Goal: Task Accomplishment & Management: Manage account settings

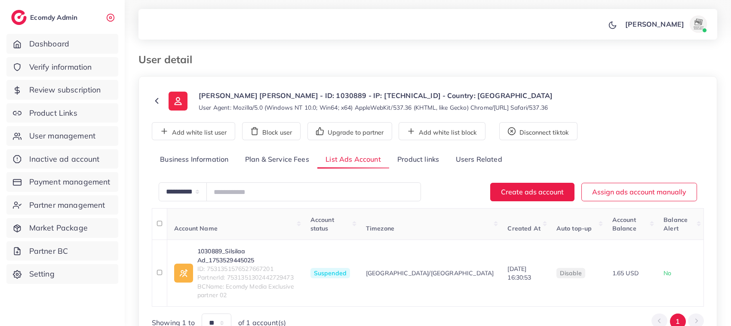
click at [153, 101] on icon at bounding box center [157, 101] width 10 height 10
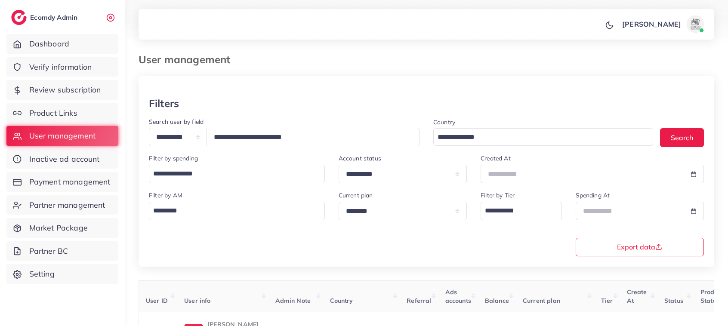
select select "*****"
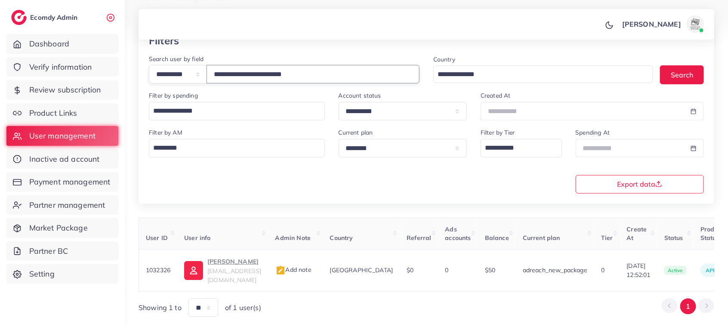
drag, startPoint x: 343, startPoint y: 69, endPoint x: 167, endPoint y: 77, distance: 176.1
click at [167, 77] on div "**********" at bounding box center [284, 74] width 270 height 18
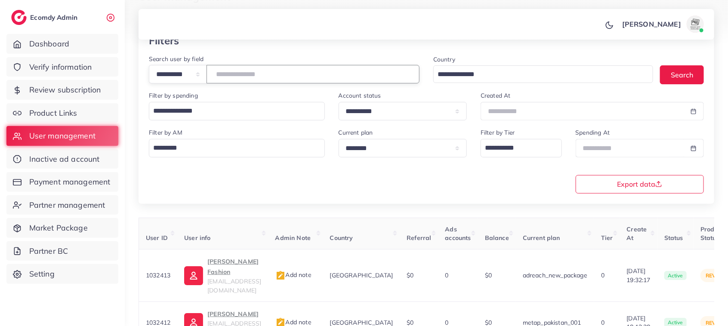
click at [299, 82] on input "text" at bounding box center [312, 74] width 213 height 18
drag, startPoint x: 259, startPoint y: 87, endPoint x: 263, endPoint y: 65, distance: 22.6
click at [263, 65] on div "**********" at bounding box center [284, 72] width 284 height 37
click at [259, 73] on input "text" at bounding box center [312, 74] width 213 height 18
click at [207, 74] on select "**********" at bounding box center [178, 74] width 58 height 18
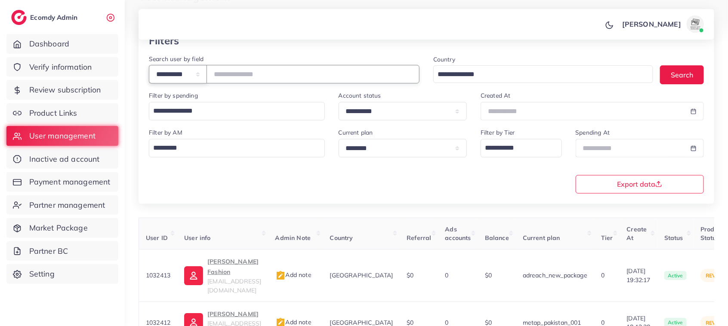
select select "**********"
click at [149, 65] on select "**********" at bounding box center [178, 74] width 58 height 18
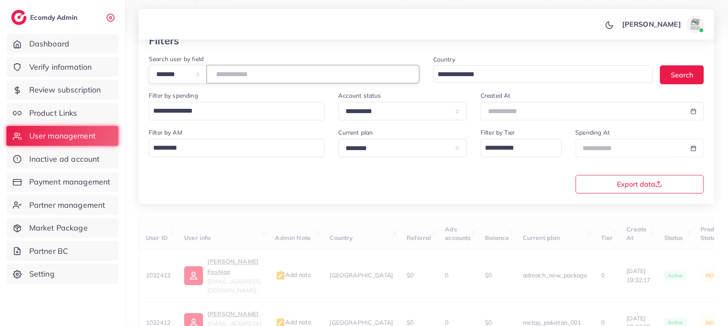
click at [264, 67] on input "number" at bounding box center [312, 74] width 213 height 18
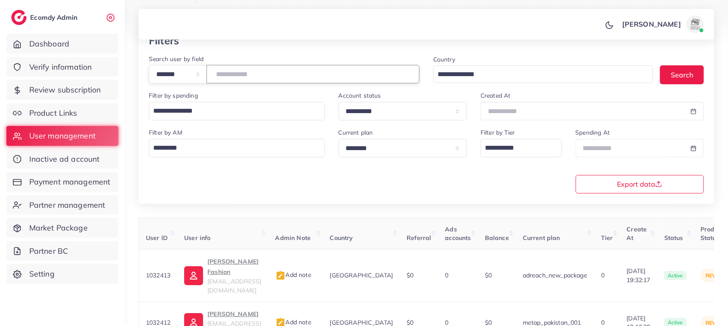
click at [249, 81] on input "number" at bounding box center [312, 74] width 213 height 18
paste input "*******"
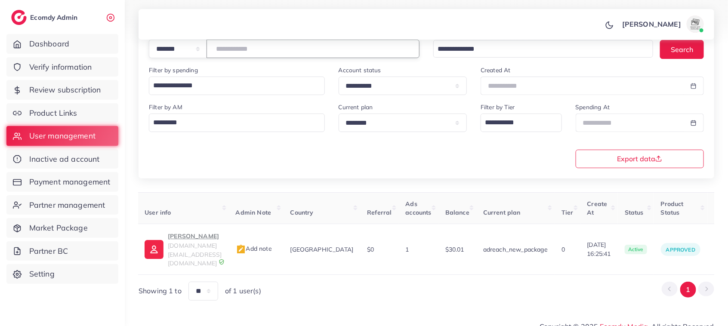
scroll to position [0, 31]
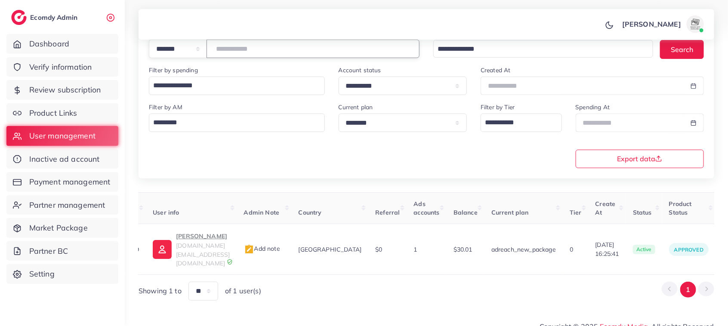
type input "*******"
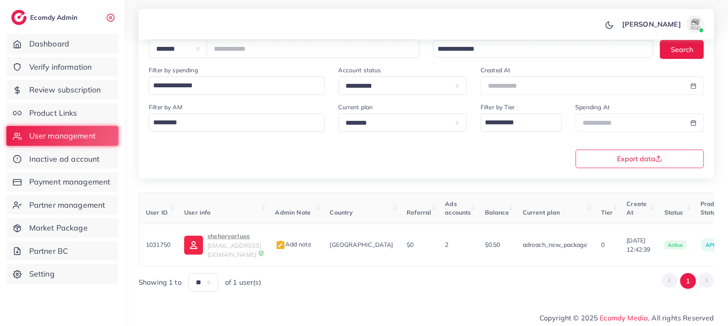
scroll to position [0, 149]
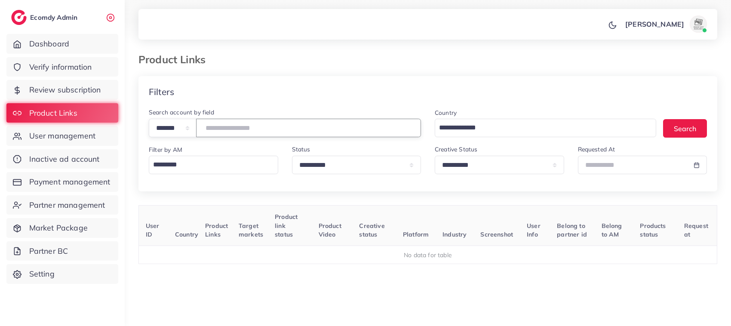
click at [280, 134] on input "*****" at bounding box center [308, 128] width 225 height 18
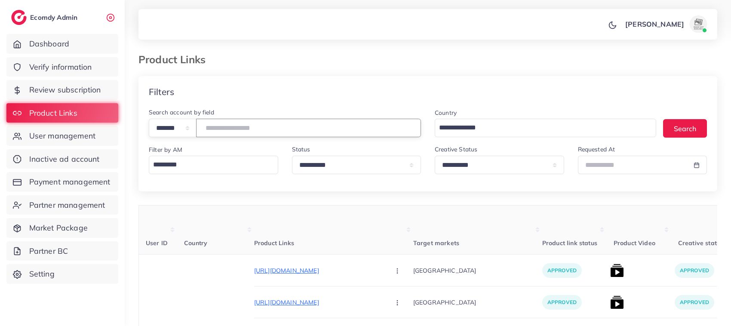
type input "*******"
click at [540, 57] on div "Product Links" at bounding box center [354, 59] width 445 height 12
click at [514, 28] on div "AYESHA QAZI Profile Log out" at bounding box center [427, 24] width 579 height 28
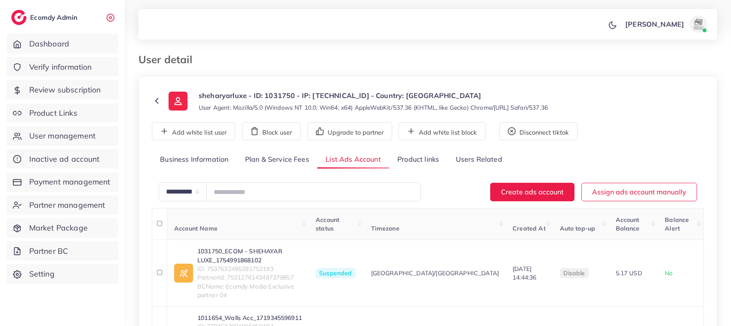
click at [155, 103] on icon at bounding box center [157, 101] width 10 height 10
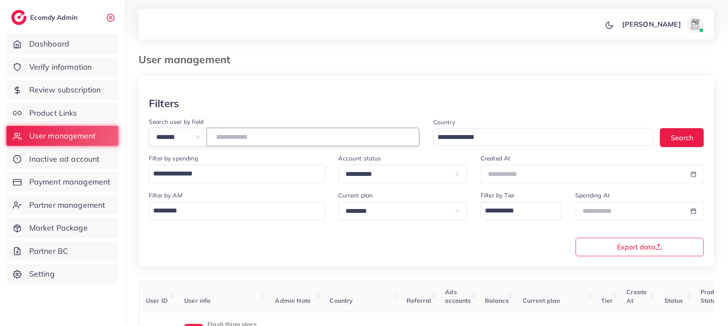
click at [239, 138] on input "number" at bounding box center [312, 137] width 213 height 18
click at [350, 141] on input "number" at bounding box center [312, 137] width 213 height 18
paste input "*******"
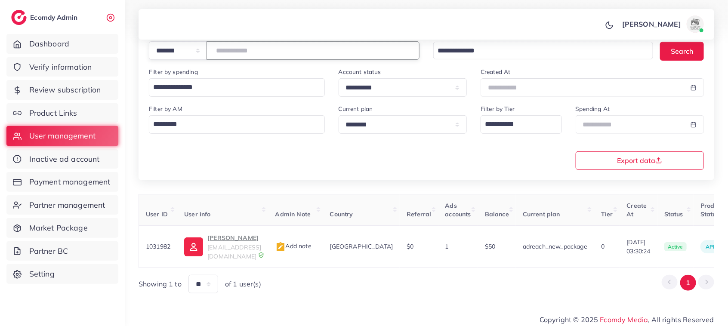
scroll to position [87, 0]
type input "*******"
click at [112, 187] on link "Payment management" at bounding box center [62, 182] width 112 height 20
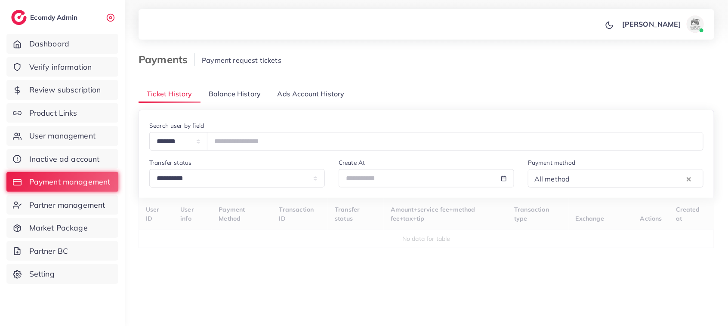
click at [252, 98] on span "Balance History" at bounding box center [235, 94] width 52 height 10
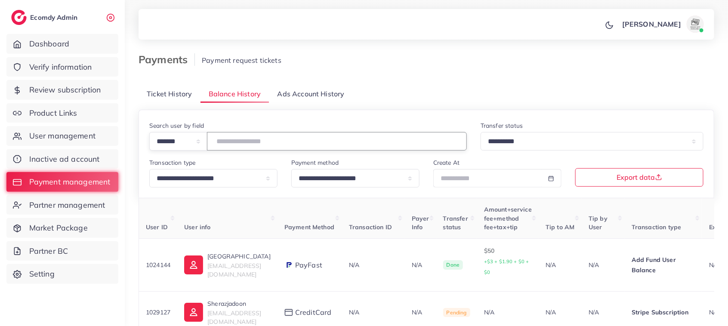
click at [286, 141] on input "number" at bounding box center [337, 141] width 260 height 18
paste input "*******"
click at [286, 141] on input "*******" at bounding box center [337, 141] width 260 height 18
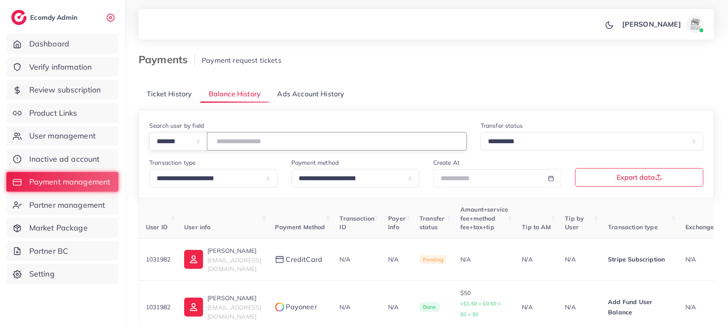
scroll to position [45, 0]
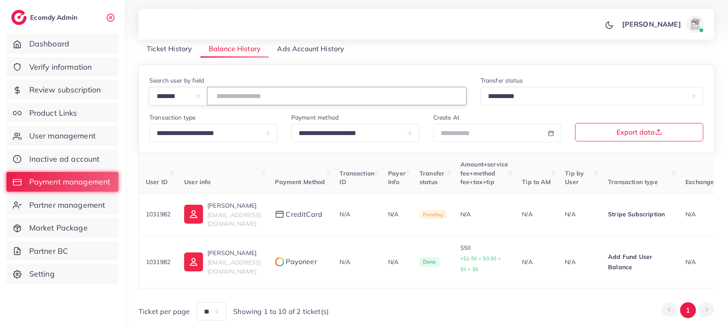
type input "*******"
click at [82, 142] on link "User management" at bounding box center [62, 136] width 112 height 20
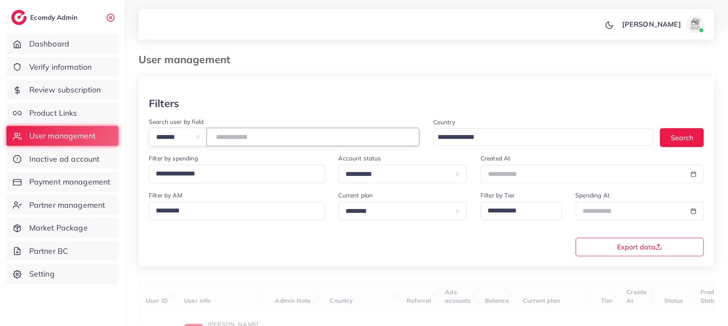
click at [256, 132] on input "number" at bounding box center [312, 137] width 213 height 18
paste input "*******"
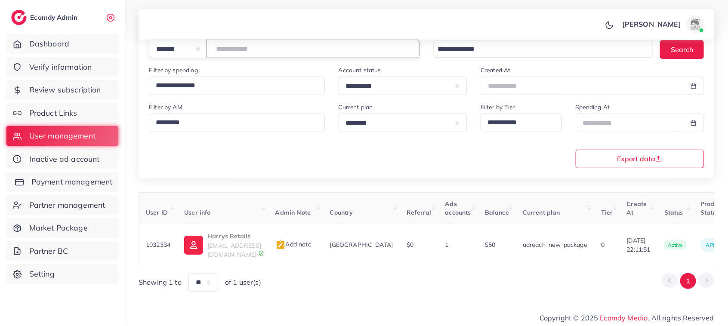
type input "*******"
click at [54, 185] on span "Payment management" at bounding box center [71, 181] width 81 height 11
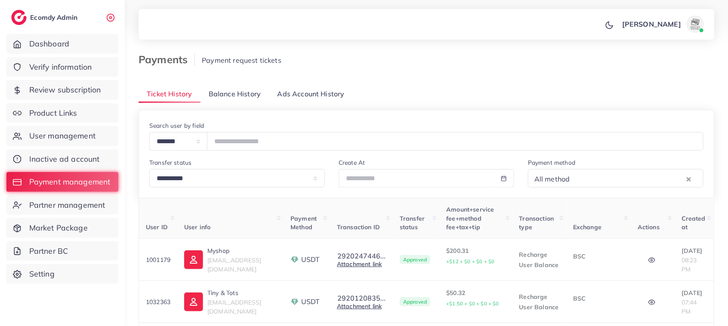
click at [227, 91] on span "Balance History" at bounding box center [235, 94] width 52 height 10
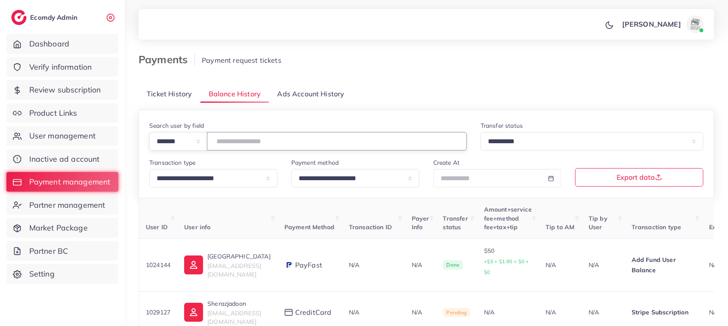
click at [264, 148] on input "number" at bounding box center [337, 141] width 260 height 18
paste input "*******"
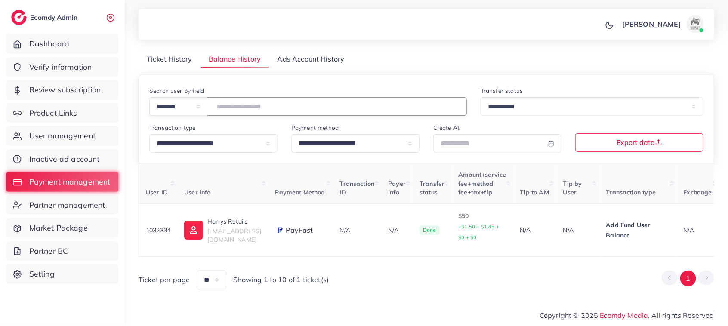
scroll to position [39, 0]
type input "*******"
click at [710, 214] on td "N/A" at bounding box center [697, 230] width 42 height 53
click at [65, 130] on span "User management" at bounding box center [64, 135] width 66 height 11
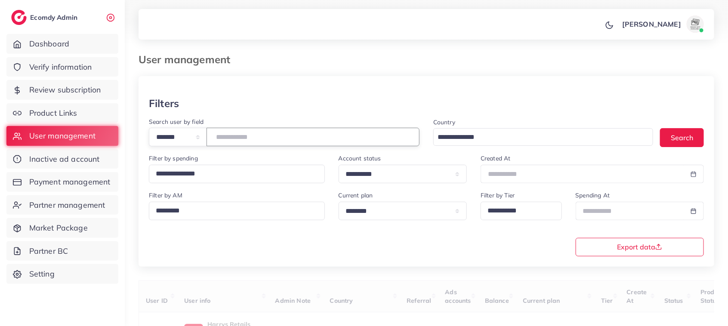
click at [266, 132] on input "number" at bounding box center [312, 137] width 213 height 18
paste input "*******"
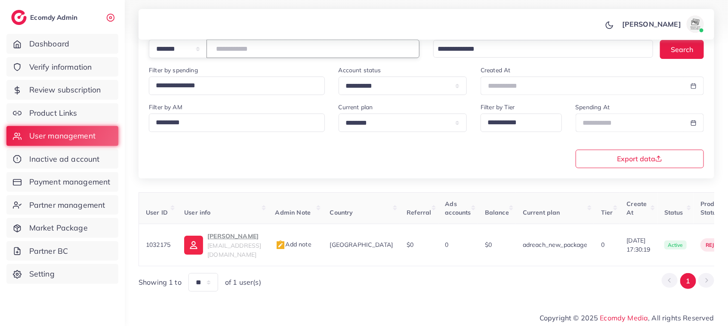
drag, startPoint x: 257, startPoint y: 47, endPoint x: 206, endPoint y: 51, distance: 51.7
click at [206, 51] on div "**********" at bounding box center [284, 49] width 270 height 18
paste input "number"
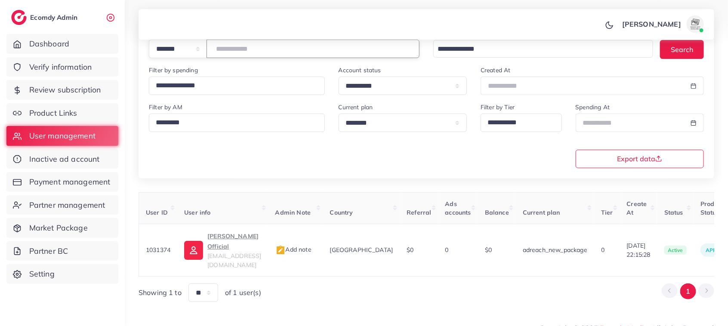
drag, startPoint x: 255, startPoint y: 49, endPoint x: 197, endPoint y: 49, distance: 58.1
click at [197, 49] on div "**********" at bounding box center [284, 49] width 270 height 18
paste input "number"
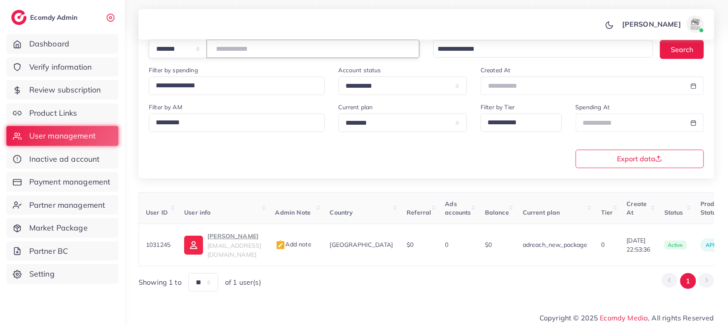
drag, startPoint x: 261, startPoint y: 46, endPoint x: 209, endPoint y: 51, distance: 52.2
click at [209, 51] on div "**********" at bounding box center [284, 49] width 270 height 18
paste input "number"
drag, startPoint x: 256, startPoint y: 48, endPoint x: 198, endPoint y: 48, distance: 58.5
click at [198, 48] on div "**********" at bounding box center [284, 49] width 270 height 18
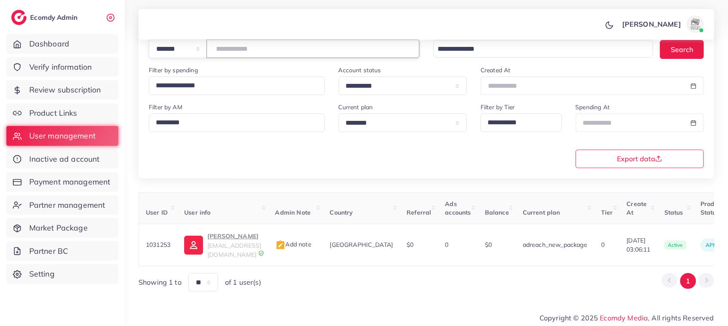
paste input "number"
drag, startPoint x: 257, startPoint y: 52, endPoint x: 202, endPoint y: 46, distance: 55.3
click at [202, 46] on div "**********" at bounding box center [284, 49] width 270 height 18
paste input "number"
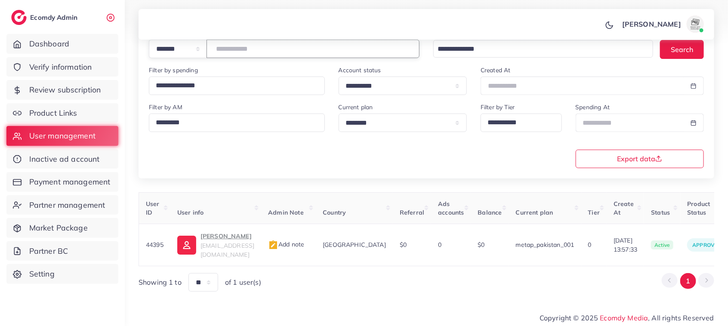
scroll to position [0, 0]
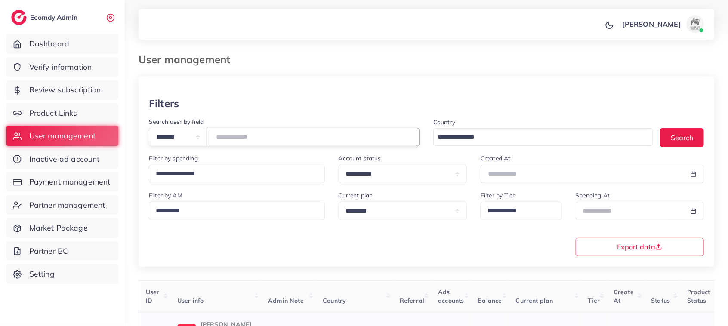
type input "*****"
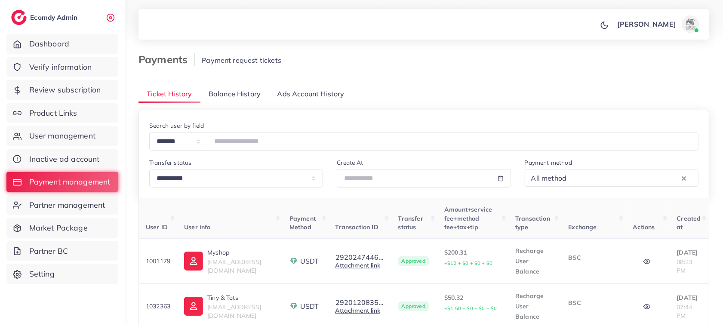
click at [55, 157] on span "Inactive ad account" at bounding box center [64, 159] width 71 height 11
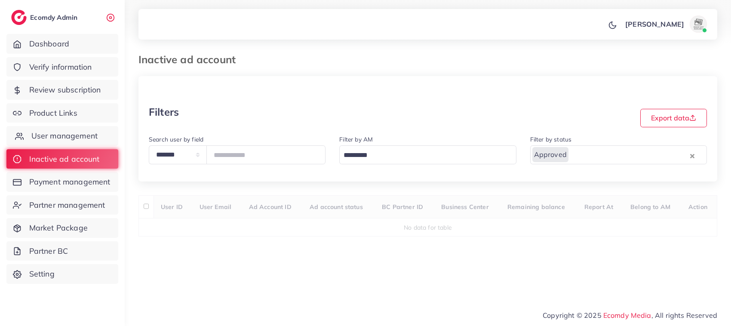
click at [58, 142] on link "User management" at bounding box center [62, 136] width 112 height 20
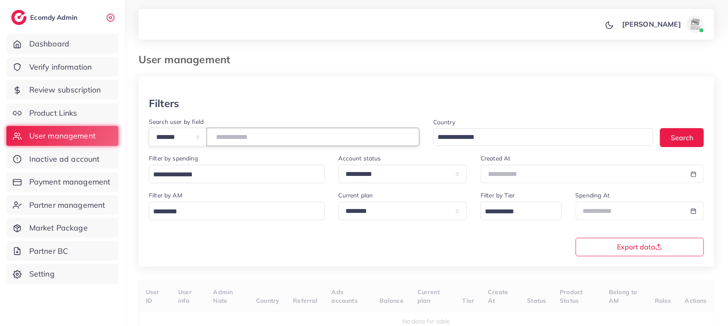
click at [253, 140] on input "number" at bounding box center [312, 137] width 213 height 18
paste input "*******"
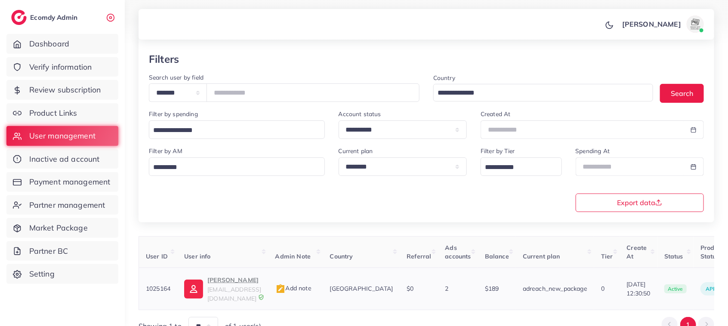
click at [221, 281] on p "amarender R tiparthy" at bounding box center [234, 280] width 54 height 10
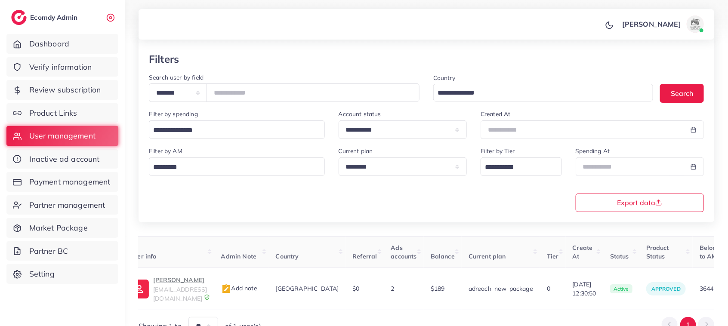
scroll to position [0, 143]
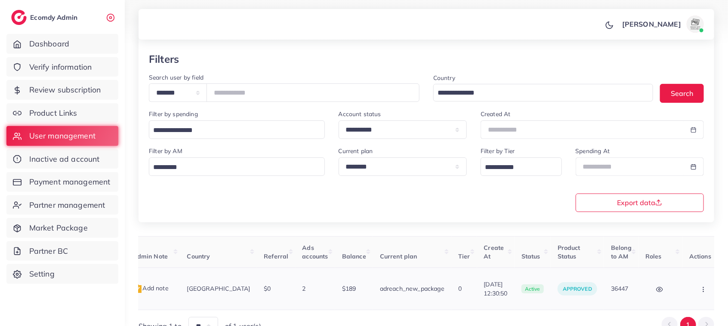
click at [689, 285] on button "button" at bounding box center [704, 288] width 30 height 19
click at [670, 286] on link "Assign to AM" at bounding box center [685, 293] width 71 height 19
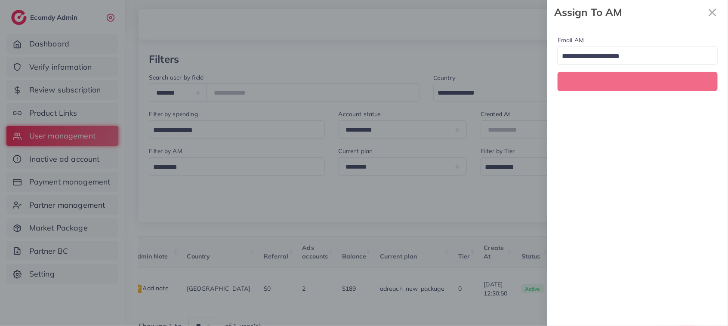
scroll to position [0, 143]
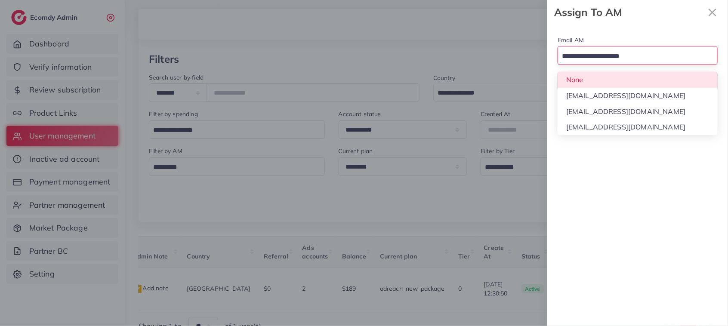
click at [621, 61] on input "Search for option" at bounding box center [633, 56] width 148 height 13
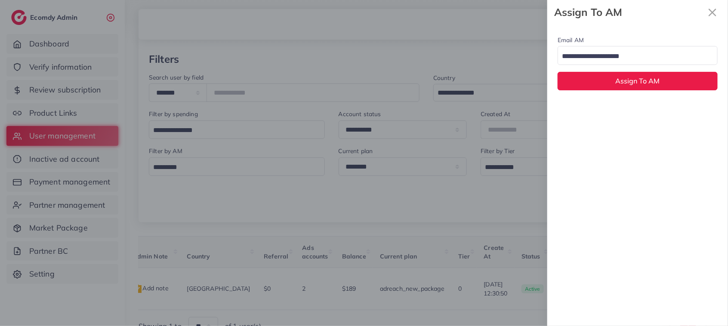
click at [192, 110] on div at bounding box center [364, 163] width 728 height 326
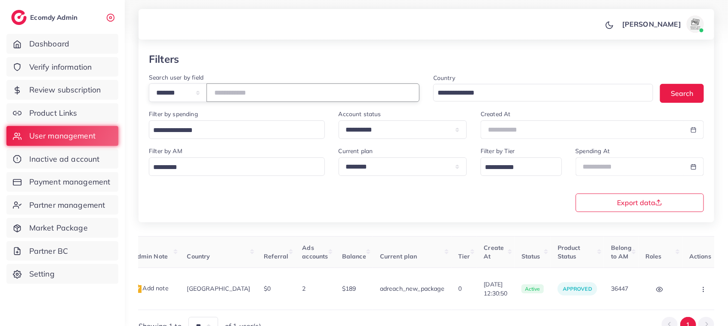
drag, startPoint x: 263, startPoint y: 92, endPoint x: 205, endPoint y: 89, distance: 57.7
click at [205, 89] on div "**********" at bounding box center [284, 92] width 270 height 18
paste input "number"
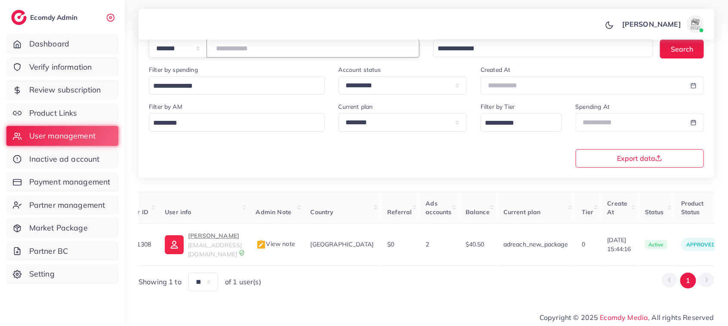
scroll to position [0, 18]
click at [212, 238] on p "Sheikh Daniyal Ahmed" at bounding box center [217, 236] width 54 height 10
drag, startPoint x: 257, startPoint y: 52, endPoint x: 175, endPoint y: 55, distance: 82.6
click at [175, 55] on div "**********" at bounding box center [284, 48] width 270 height 18
paste input "number"
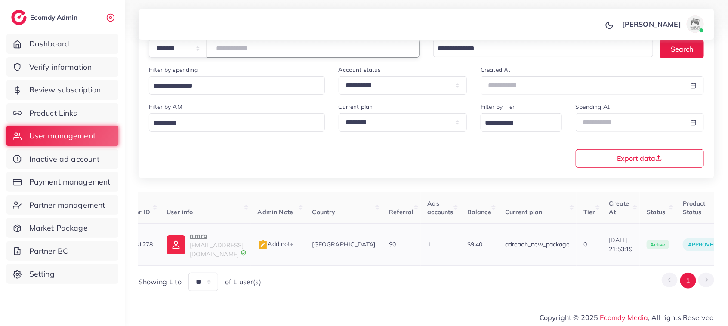
type input "*******"
click at [194, 241] on p "nimra" at bounding box center [217, 236] width 54 height 10
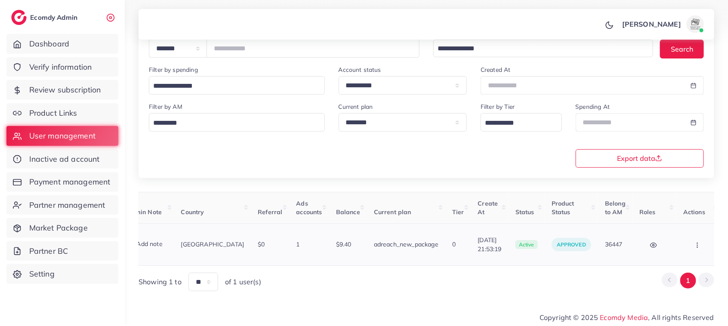
click at [694, 242] on icon "button" at bounding box center [697, 245] width 7 height 7
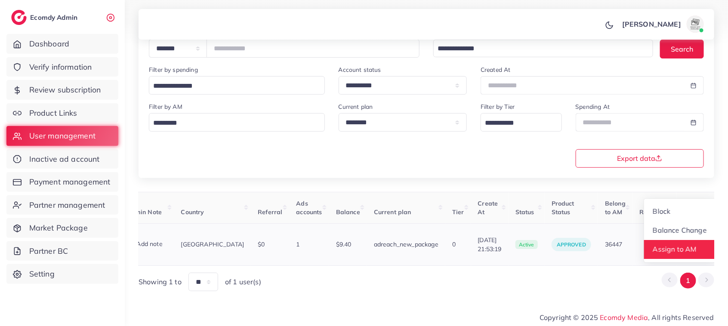
click at [667, 249] on span "Assign to AM" at bounding box center [675, 249] width 44 height 9
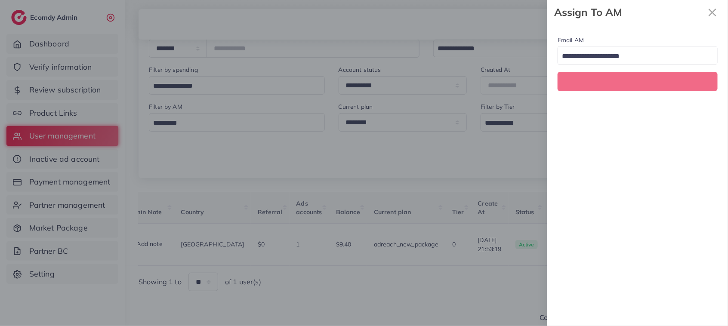
scroll to position [0, 149]
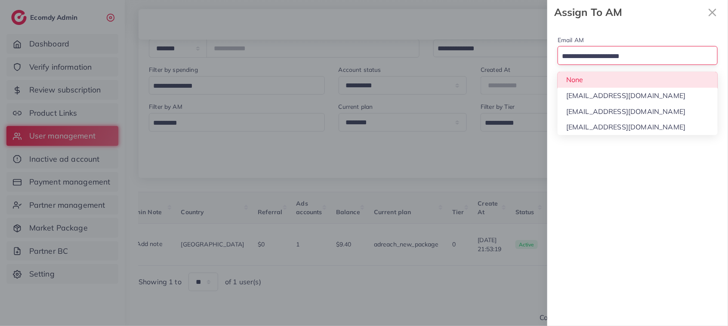
click at [622, 57] on input "Search for option" at bounding box center [633, 56] width 148 height 13
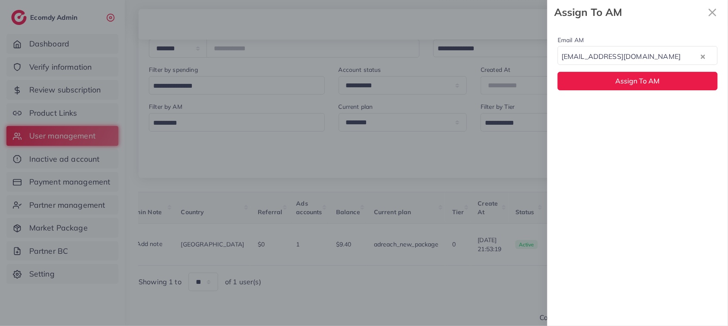
click at [621, 107] on div "Email AM natashashahid163@gmail.com Loading... None hadibaaslam@gmail.com natas…" at bounding box center [637, 175] width 181 height 301
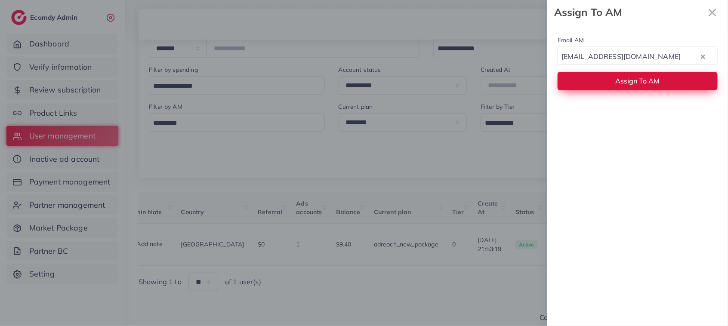
click at [614, 84] on button "Assign To AM" at bounding box center [637, 81] width 160 height 18
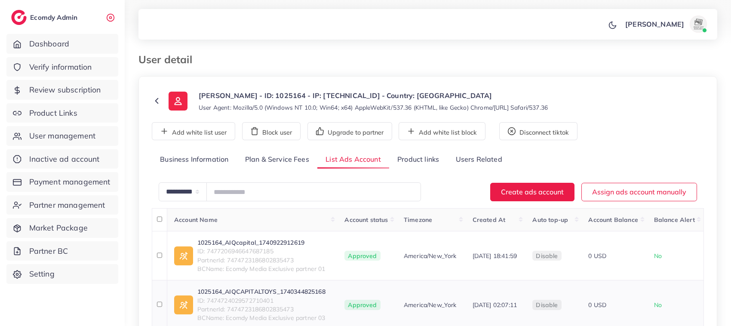
click at [250, 296] on link "1025164_AIQCAPITALTOYS_1740344825168" at bounding box center [261, 291] width 128 height 9
click at [222, 247] on link "1025164_AIQcapital_1740922912619" at bounding box center [261, 242] width 128 height 9
click at [155, 102] on icon at bounding box center [157, 101] width 10 height 10
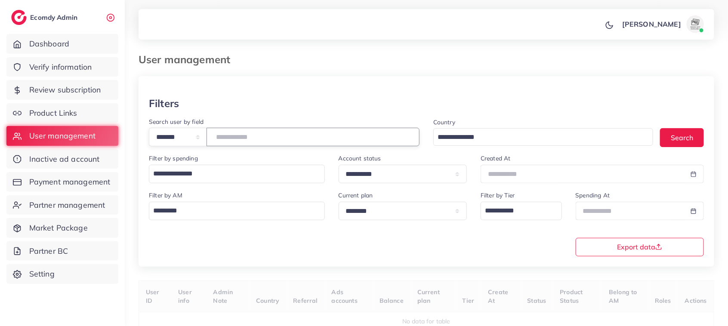
click at [227, 136] on input "number" at bounding box center [312, 137] width 213 height 18
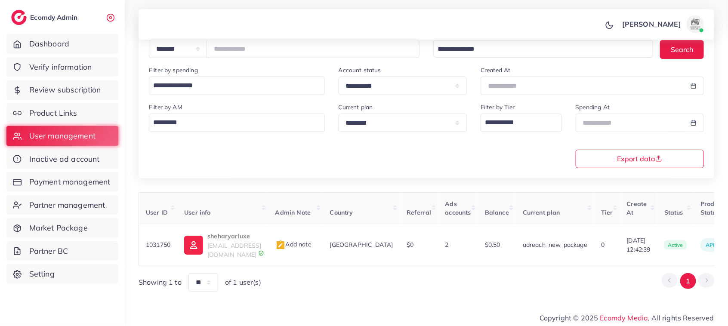
scroll to position [0, 149]
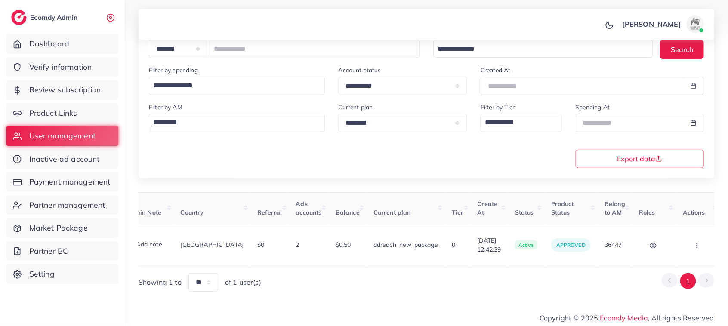
click at [274, 65] on div "**********" at bounding box center [284, 46] width 284 height 37
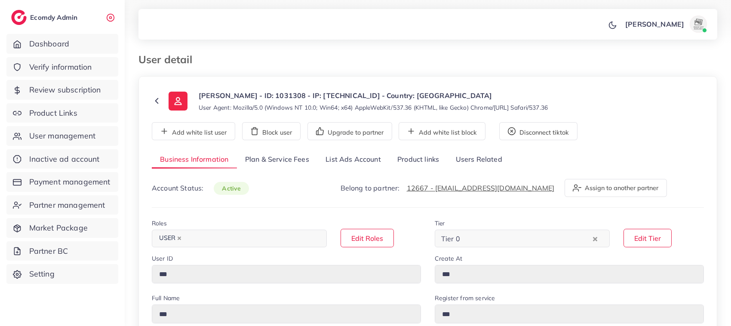
type input "*******"
type input "**********"
type input "******"
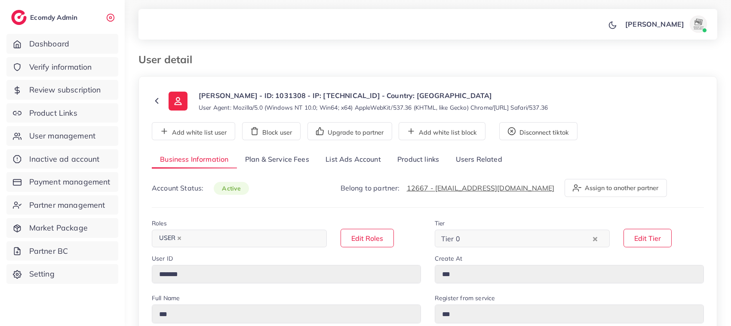
type input "*********"
type input "**********"
select select "********"
click at [341, 158] on link "List Ads Account" at bounding box center [353, 160] width 72 height 18
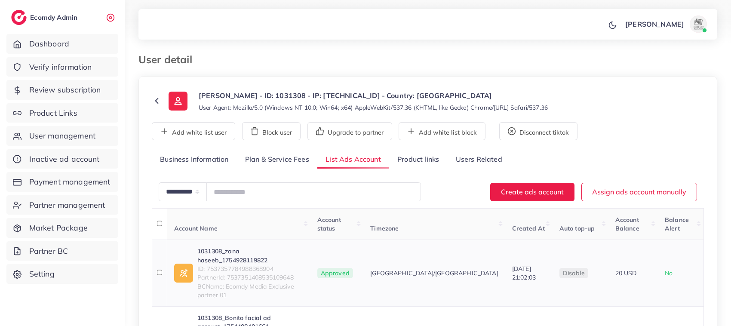
click at [259, 251] on link "1031308_zana haseeb_1754928119822" at bounding box center [250, 256] width 106 height 18
click at [284, 252] on link "1031308_zana haseeb_1754928119822" at bounding box center [250, 256] width 106 height 18
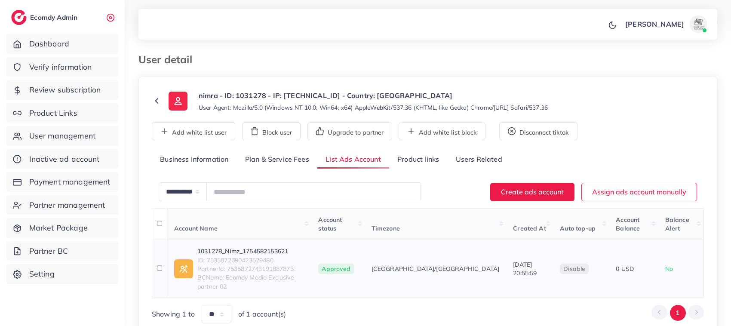
click at [226, 247] on link "1031278_Nimz_1754582153621" at bounding box center [250, 251] width 107 height 9
click at [80, 133] on span "User management" at bounding box center [64, 135] width 66 height 11
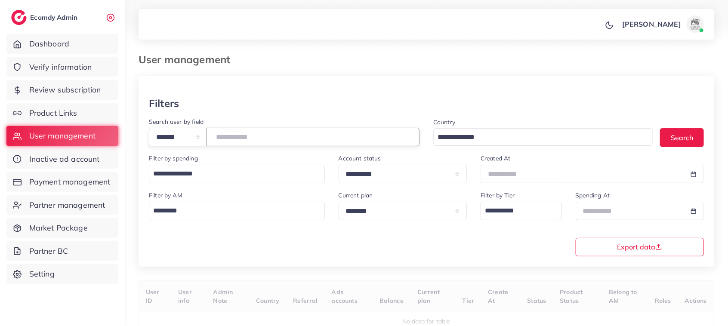
click at [237, 141] on input "number" at bounding box center [312, 137] width 213 height 18
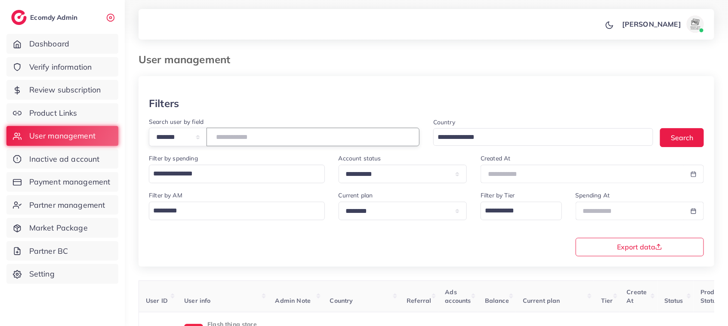
click at [247, 137] on input "number" at bounding box center [312, 137] width 213 height 18
paste input "*******"
click at [246, 137] on input "*******" at bounding box center [312, 137] width 213 height 18
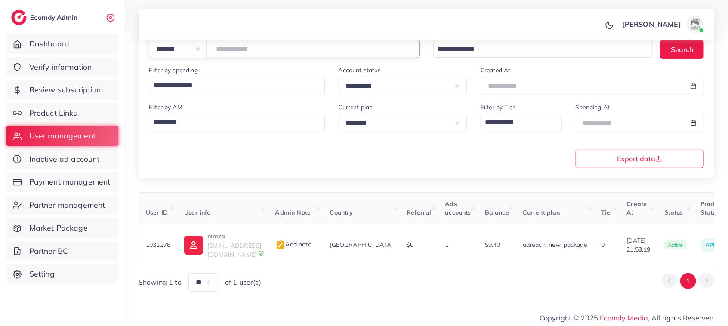
scroll to position [0, 149]
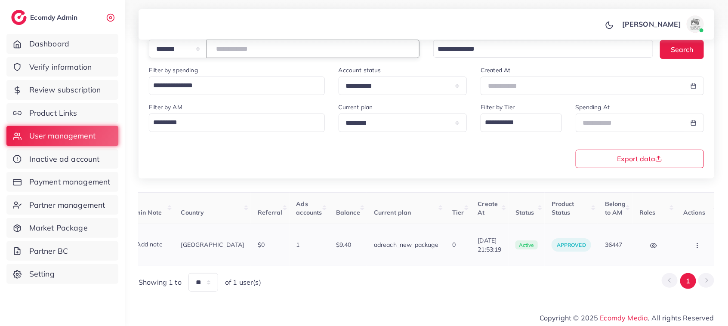
click at [694, 244] on icon "button" at bounding box center [697, 245] width 7 height 7
type input "*******"
click at [673, 250] on span "Assign to AM" at bounding box center [675, 249] width 44 height 9
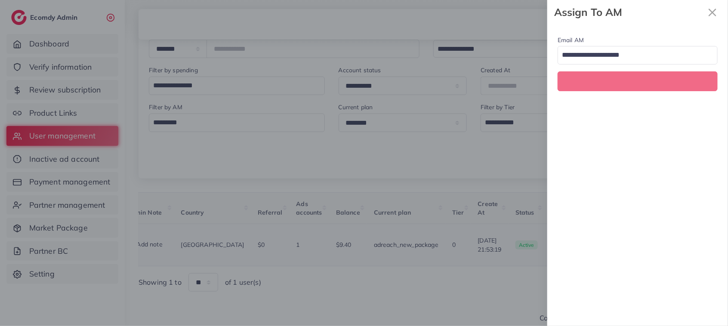
scroll to position [0, 149]
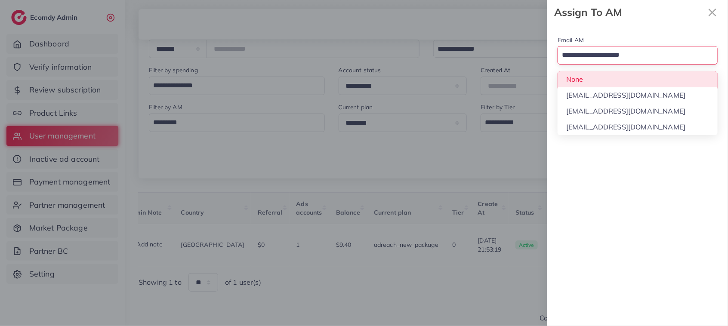
click at [596, 52] on input "Search for option" at bounding box center [633, 55] width 148 height 15
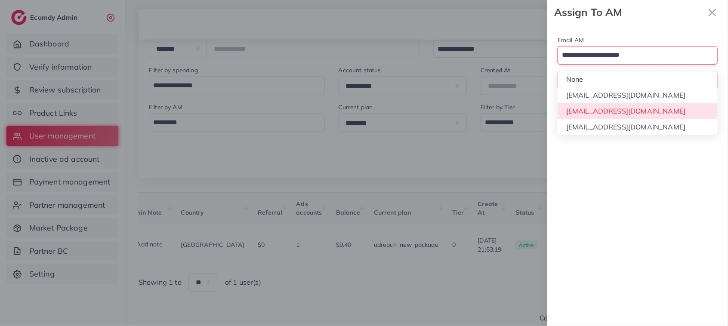
click at [614, 117] on div "Email AM Loading... None hadibaaslam@gmail.com natashashahid163@gmail.com wajah…" at bounding box center [637, 175] width 181 height 301
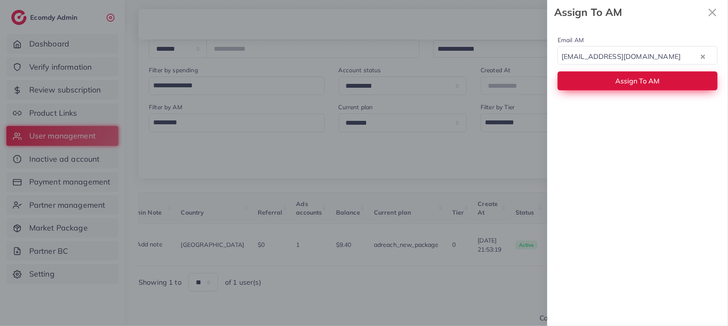
click at [598, 72] on button "Assign To AM" at bounding box center [637, 80] width 160 height 18
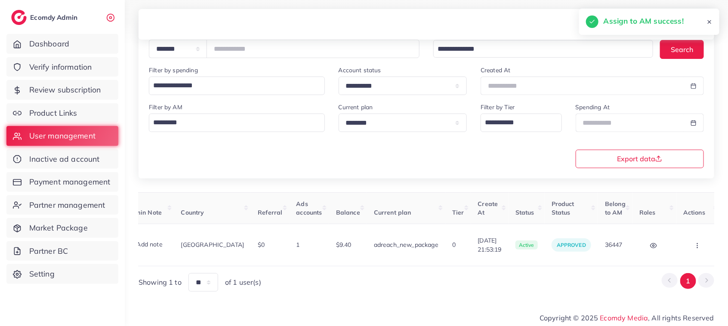
click at [377, 262] on div "User ID User info Admin Note Country Referral Ads accounts Balance Current plan…" at bounding box center [425, 242] width 575 height 100
click at [377, 280] on div "Showing 1 to ** ** ** *** of 1 user(s) 1" at bounding box center [425, 282] width 575 height 18
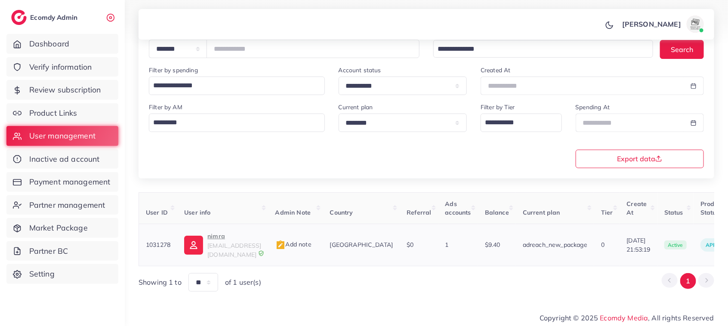
click at [211, 239] on p "nimra" at bounding box center [234, 236] width 54 height 10
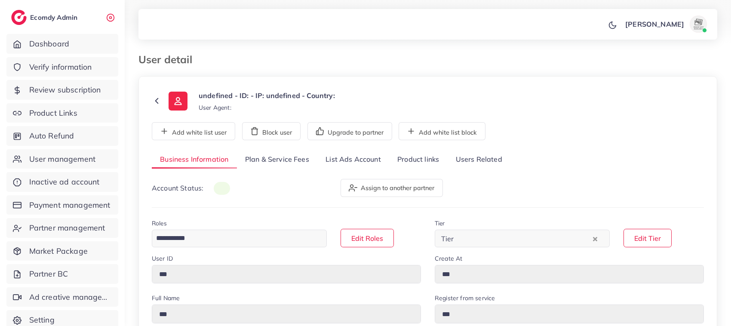
click at [366, 157] on link "List Ads Account" at bounding box center [353, 160] width 72 height 18
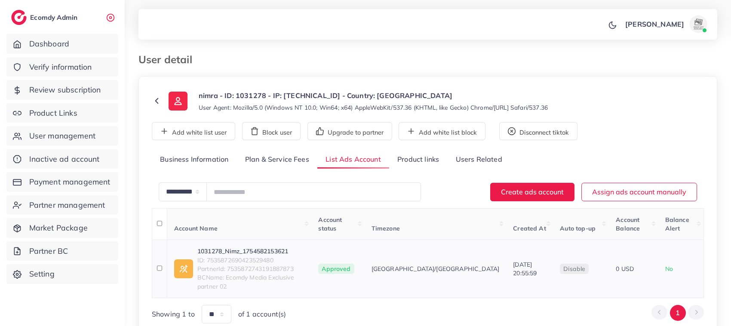
click at [244, 247] on link "1031278_Nimz_1754582153621" at bounding box center [250, 251] width 107 height 9
click at [87, 137] on span "User management" at bounding box center [64, 135] width 66 height 11
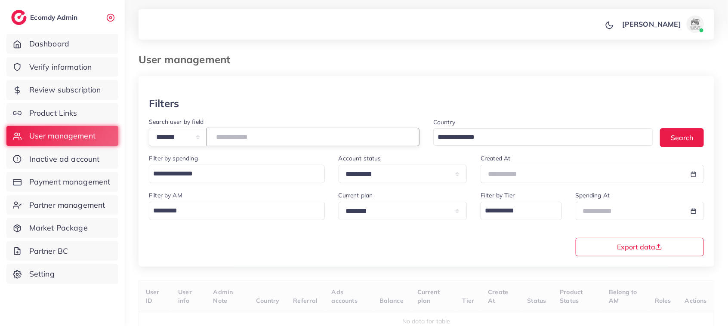
click at [249, 140] on input "number" at bounding box center [312, 137] width 213 height 18
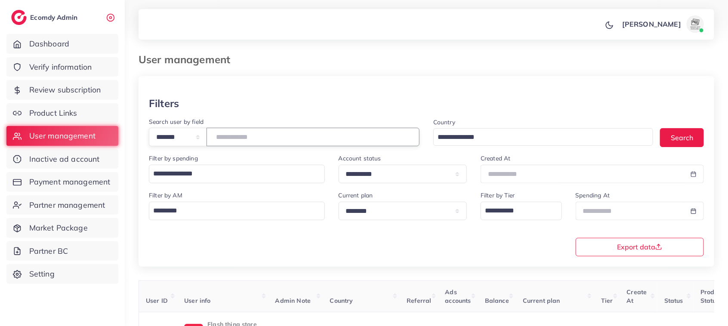
paste input "*******"
type input "*"
paste input "*******"
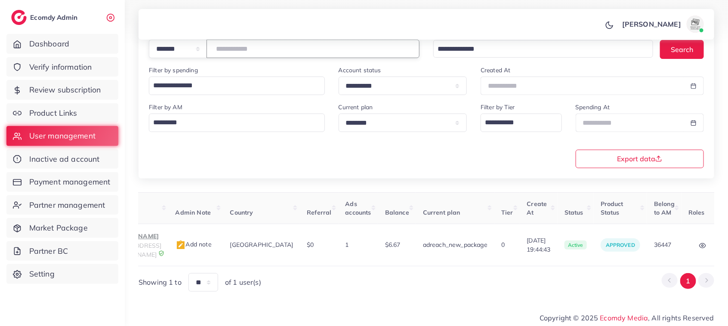
scroll to position [0, 150]
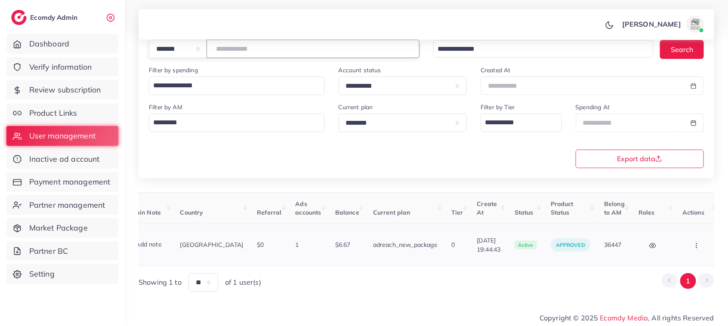
click at [693, 243] on icon "button" at bounding box center [696, 245] width 7 height 7
click at [674, 245] on span "Assign to AM" at bounding box center [674, 249] width 44 height 9
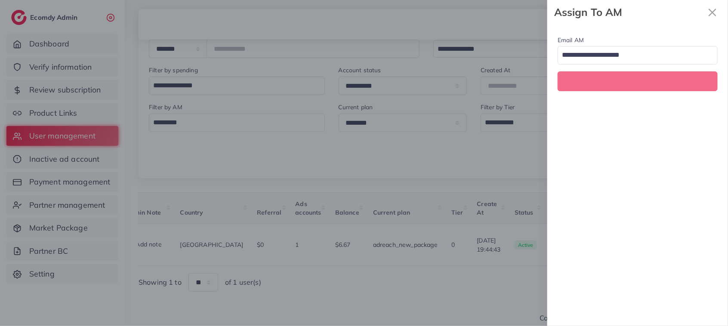
scroll to position [0, 150]
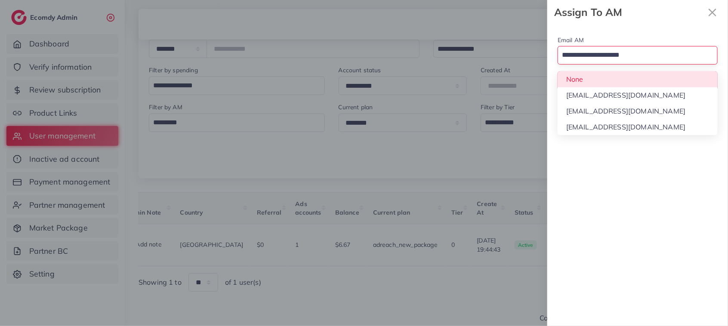
click at [607, 53] on input "Search for option" at bounding box center [633, 55] width 148 height 15
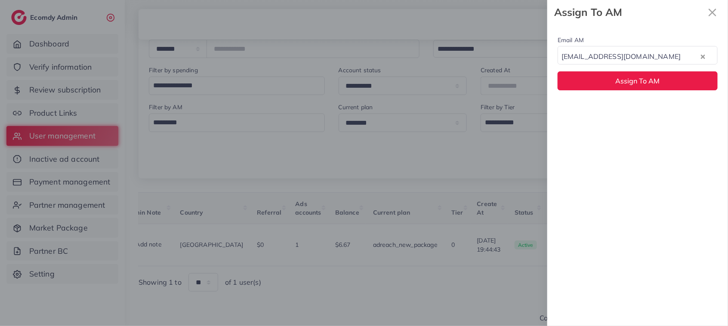
click at [615, 114] on div "Email AM [EMAIL_ADDRESS][DOMAIN_NAME] Loading... None [EMAIL_ADDRESS][DOMAIN_NA…" at bounding box center [637, 175] width 181 height 301
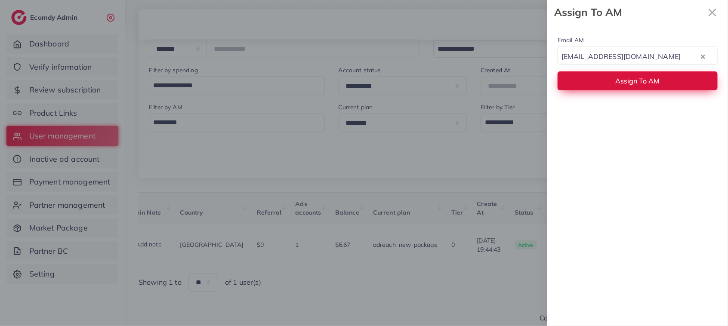
click at [613, 83] on button "Assign To AM" at bounding box center [637, 80] width 160 height 18
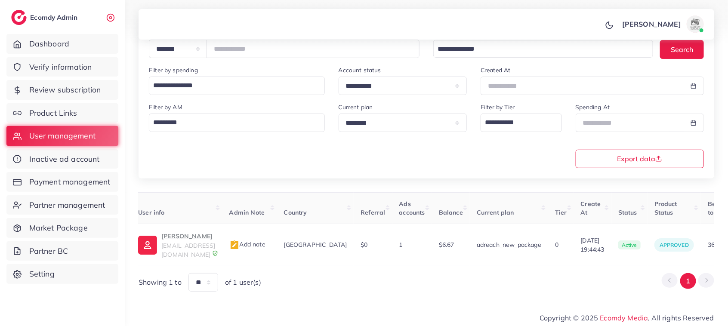
scroll to position [0, 0]
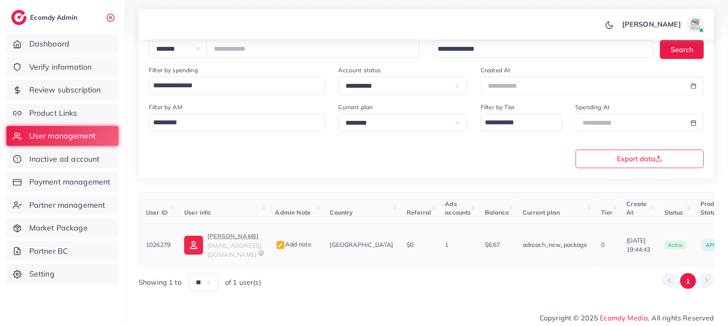
click at [211, 241] on p "Areeb" at bounding box center [234, 236] width 54 height 10
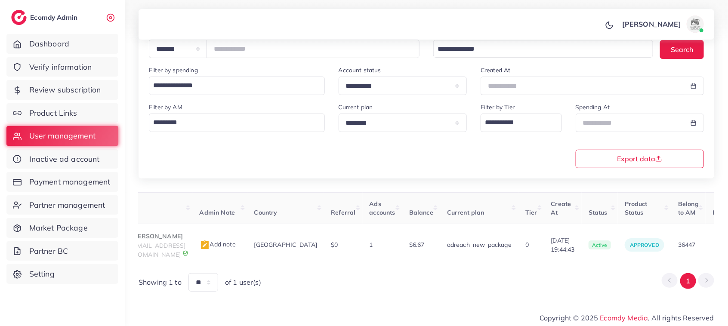
scroll to position [0, 150]
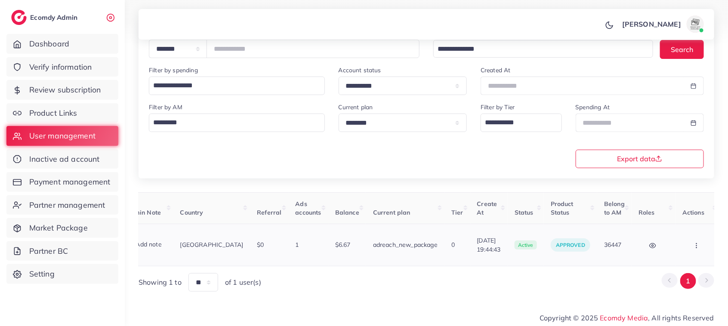
click at [693, 244] on icon "button" at bounding box center [696, 245] width 7 height 7
click at [680, 245] on span "Assign to AM" at bounding box center [674, 249] width 44 height 9
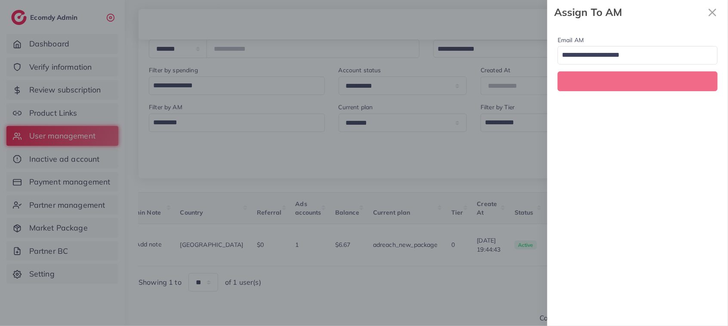
scroll to position [0, 150]
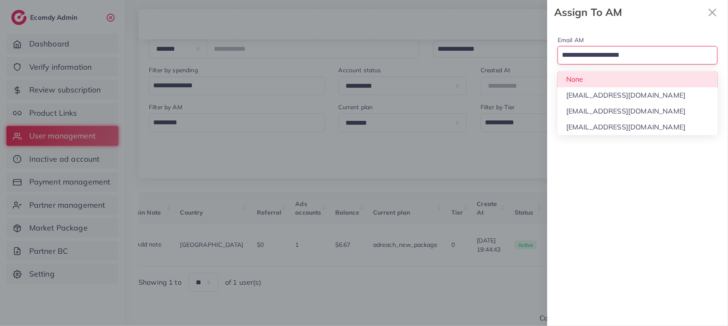
click at [637, 59] on input "Search for option" at bounding box center [633, 55] width 148 height 15
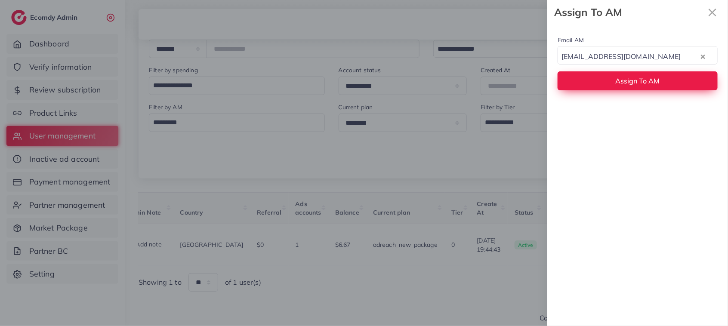
drag, startPoint x: 637, startPoint y: 108, endPoint x: 630, endPoint y: 74, distance: 35.4
click at [630, 74] on button "Assign To AM" at bounding box center [637, 80] width 160 height 18
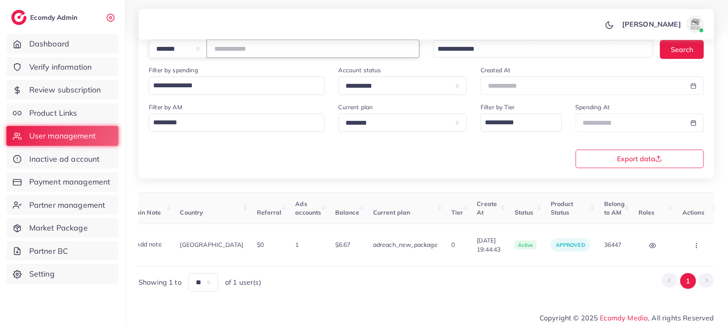
drag, startPoint x: 261, startPoint y: 48, endPoint x: 177, endPoint y: 45, distance: 83.9
click at [177, 45] on div "**********" at bounding box center [284, 49] width 270 height 18
paste input "number"
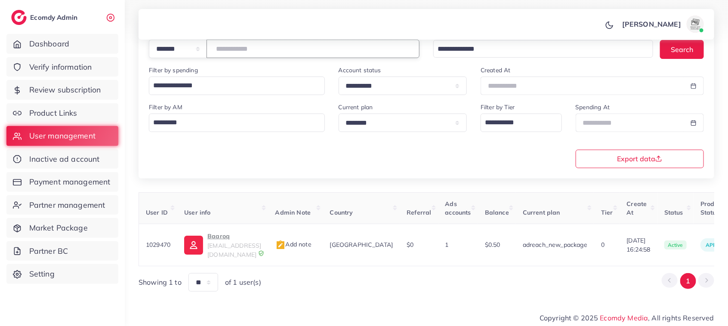
scroll to position [0, 143]
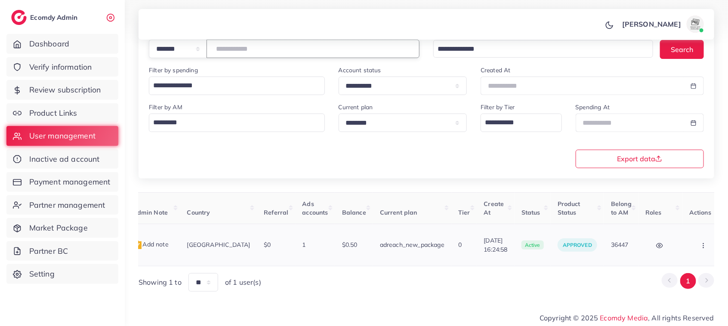
click at [700, 244] on icon "button" at bounding box center [703, 245] width 7 height 7
click at [669, 245] on span "Assign to AM" at bounding box center [680, 249] width 44 height 9
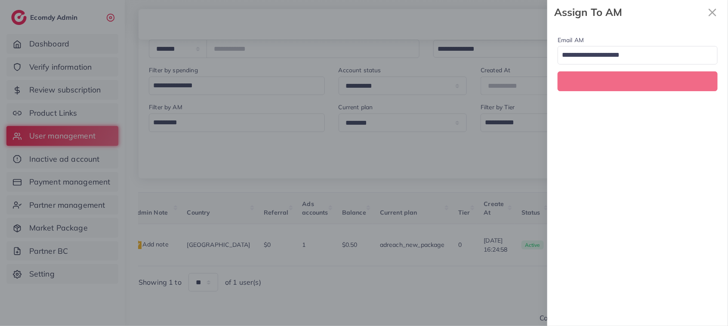
scroll to position [0, 143]
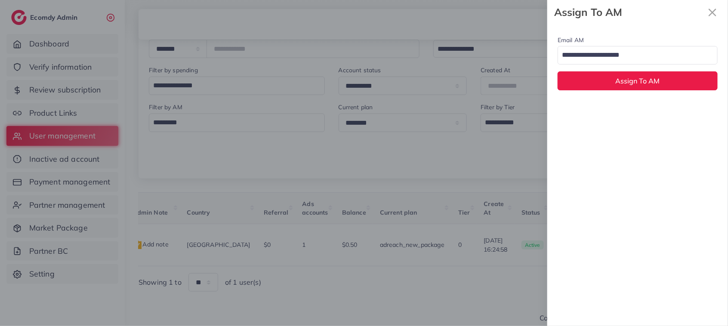
click at [613, 60] on input "Search for option" at bounding box center [633, 55] width 148 height 15
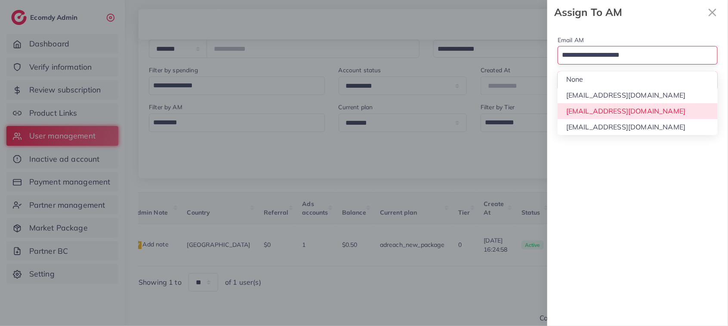
click at [612, 112] on div "Email AM Loading... None hadibaaslam@gmail.com natashashahid163@gmail.com wajah…" at bounding box center [637, 175] width 181 height 301
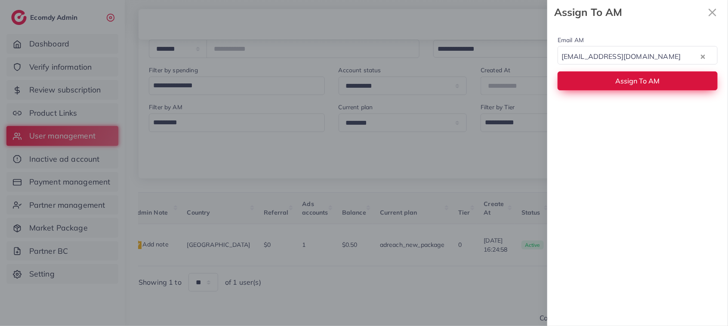
click at [601, 86] on button "Assign To AM" at bounding box center [637, 80] width 160 height 18
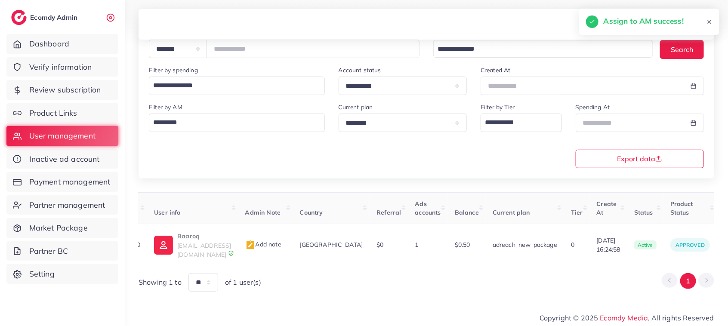
scroll to position [0, 18]
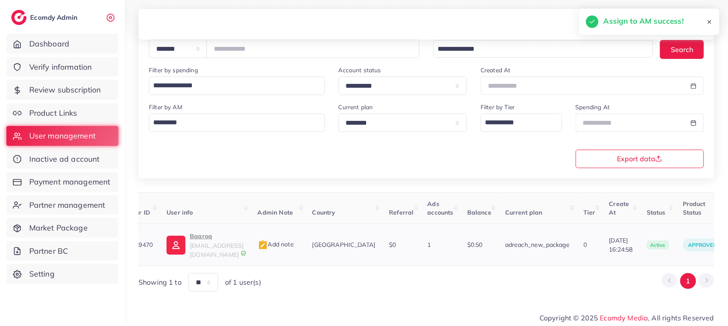
click at [209, 241] on p "Baaroq" at bounding box center [217, 236] width 54 height 10
drag, startPoint x: 261, startPoint y: 47, endPoint x: 195, endPoint y: 46, distance: 66.7
click at [195, 46] on div "**********" at bounding box center [284, 49] width 270 height 18
paste input "number"
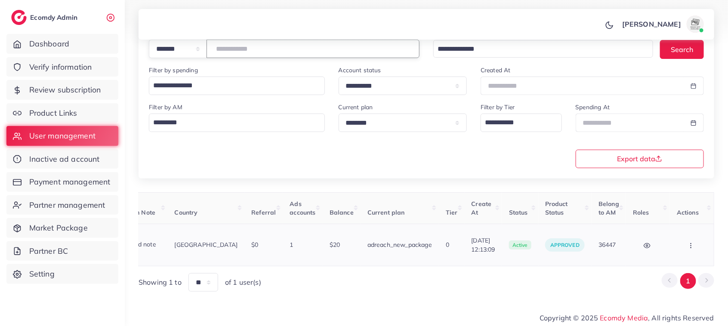
click at [689, 244] on icon "button" at bounding box center [690, 245] width 7 height 7
click at [689, 244] on link "Assign to AM" at bounding box center [672, 249] width 71 height 19
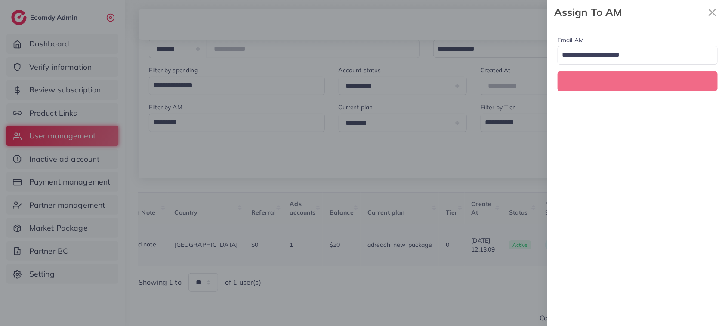
click at [689, 244] on div at bounding box center [364, 163] width 728 height 326
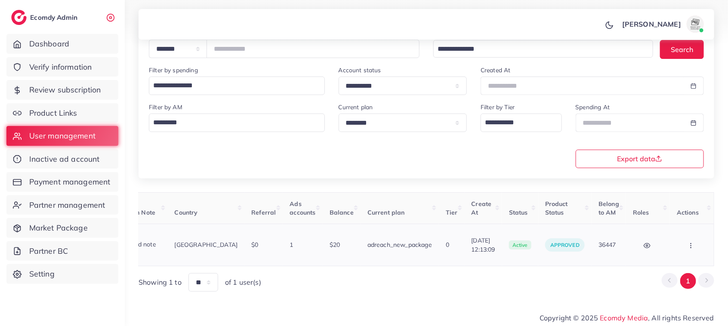
click at [692, 248] on button "button" at bounding box center [691, 244] width 30 height 19
click at [667, 249] on span "Assign to AM" at bounding box center [668, 249] width 44 height 9
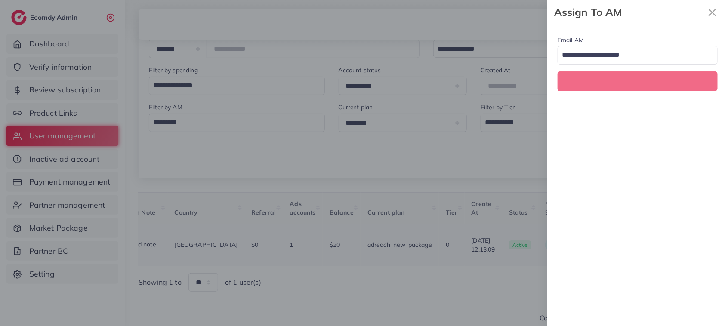
scroll to position [0, 157]
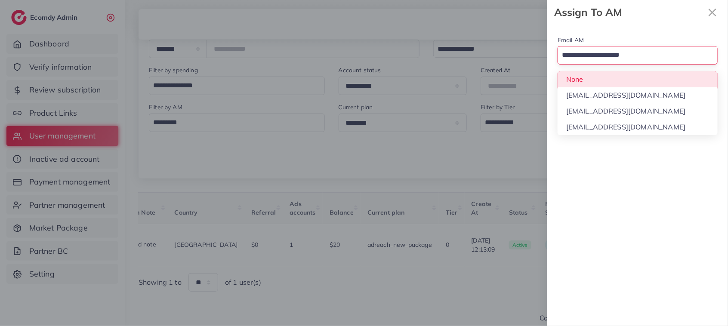
click at [620, 58] on input "Search for option" at bounding box center [633, 55] width 148 height 15
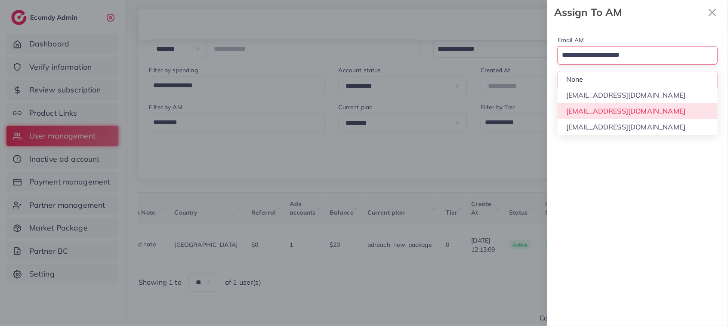
click at [627, 117] on div "Email AM Loading... None [EMAIL_ADDRESS][DOMAIN_NAME] [EMAIL_ADDRESS][DOMAIN_NA…" at bounding box center [637, 175] width 181 height 301
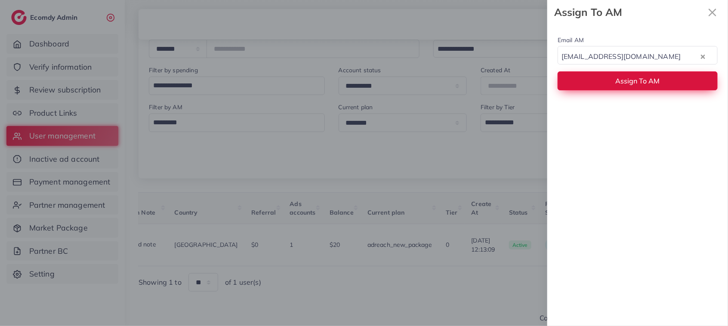
click at [621, 82] on span "Assign To AM" at bounding box center [637, 81] width 44 height 9
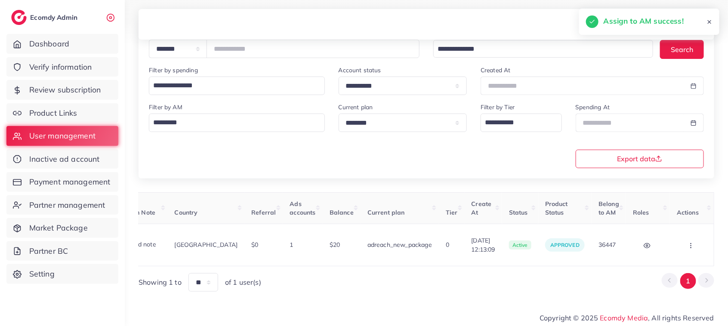
scroll to position [0, 0]
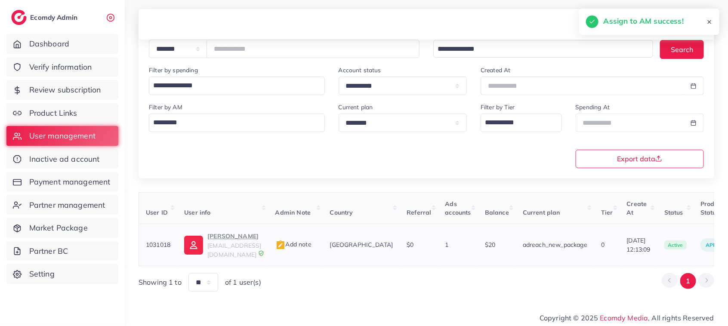
click at [218, 234] on p "Ahmad Raza" at bounding box center [234, 236] width 54 height 10
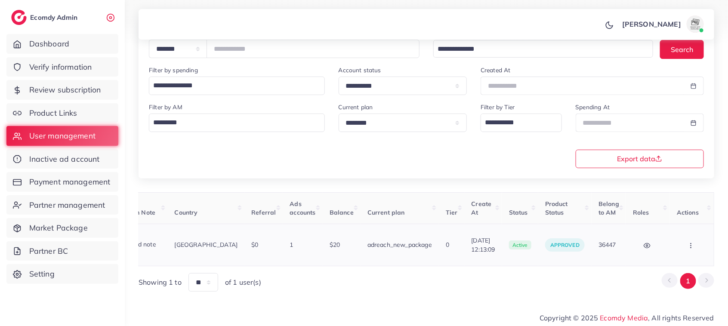
click at [689, 242] on icon "button" at bounding box center [690, 245] width 7 height 7
click at [688, 242] on link "Assign to AM" at bounding box center [672, 249] width 71 height 19
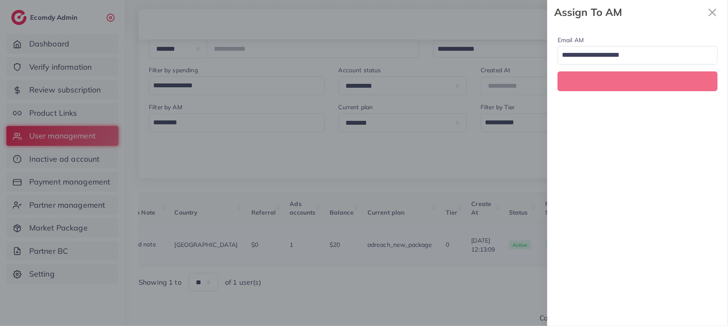
click at [688, 242] on div at bounding box center [364, 163] width 728 height 326
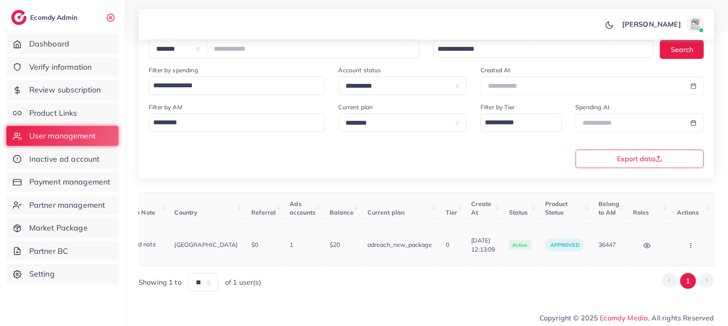
click at [690, 243] on circle "button" at bounding box center [690, 243] width 0 height 0
click at [684, 241] on link "Assign to AM" at bounding box center [672, 249] width 71 height 19
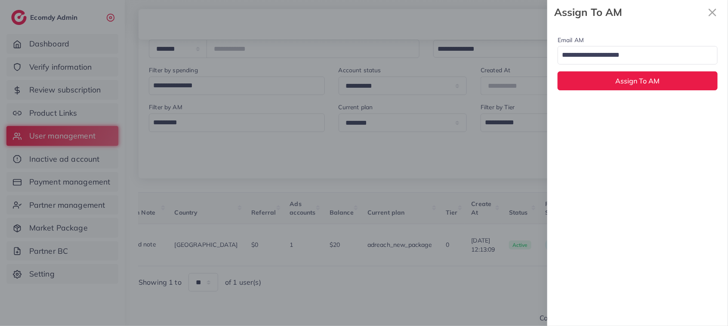
click at [639, 59] on input "Search for option" at bounding box center [633, 55] width 148 height 15
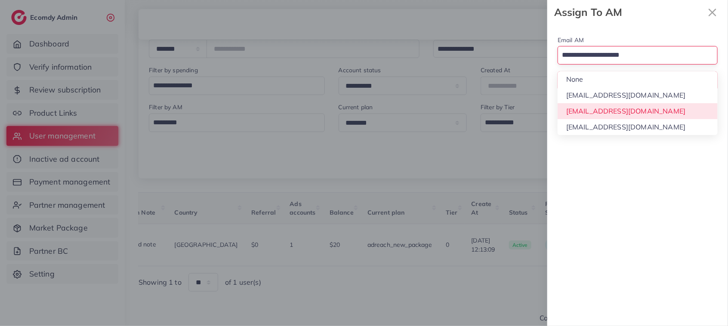
click at [616, 110] on div "Email AM Loading... None hadibaaslam@gmail.com natashashahid163@gmail.com wajah…" at bounding box center [637, 175] width 181 height 301
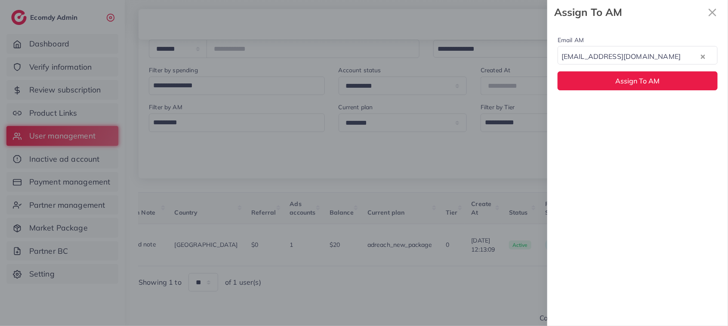
click at [609, 92] on div "Email AM natashashahid163@gmail.com Loading... Assign To AM" at bounding box center [637, 63] width 181 height 76
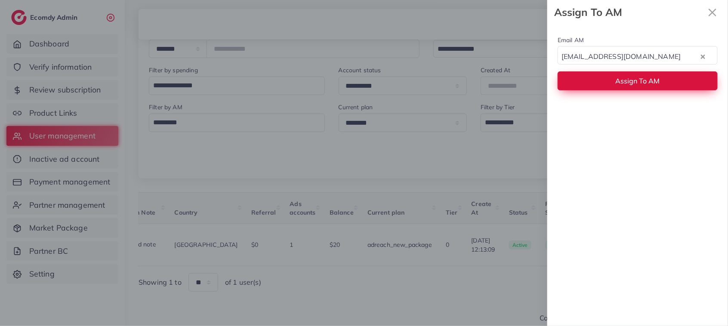
click at [594, 80] on button "Assign To AM" at bounding box center [637, 80] width 160 height 18
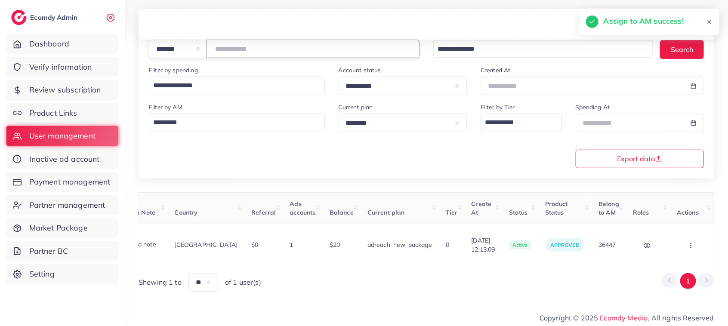
drag, startPoint x: 259, startPoint y: 55, endPoint x: 195, endPoint y: 57, distance: 64.5
click at [195, 57] on div "**********" at bounding box center [284, 49] width 270 height 18
paste input "number"
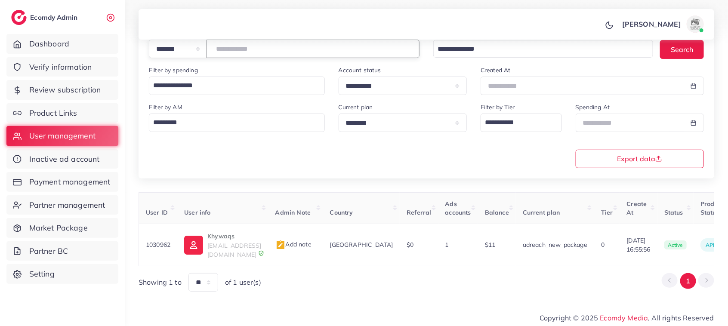
scroll to position [0, 165]
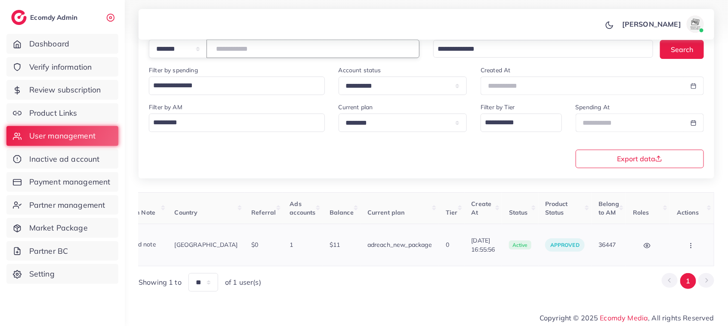
click at [691, 242] on icon "button" at bounding box center [690, 245] width 7 height 7
type input "*******"
click at [679, 245] on span "Assign to AM" at bounding box center [668, 249] width 44 height 9
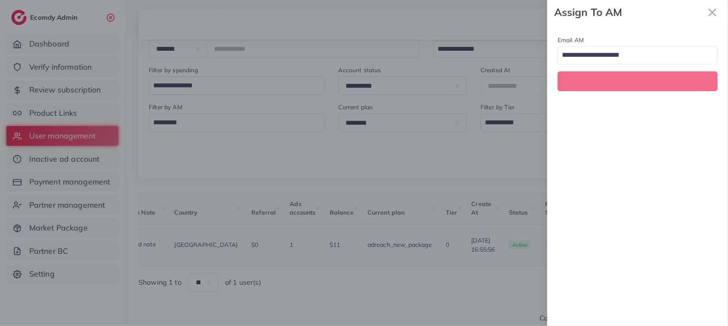
scroll to position [0, 165]
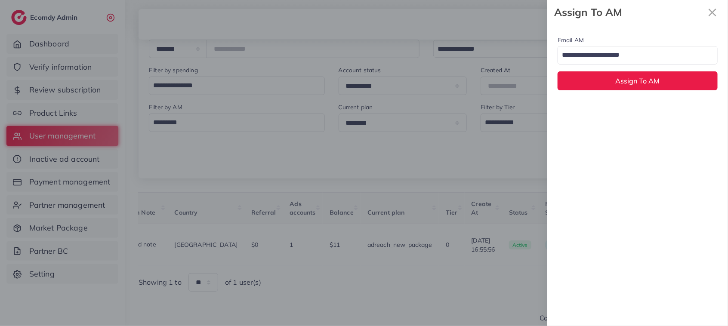
click at [616, 58] on input "Search for option" at bounding box center [633, 55] width 148 height 15
click at [615, 109] on div "Email AM natashashahid163@gmail.com Loading... None hadibaaslam@gmail.com natas…" at bounding box center [637, 175] width 181 height 301
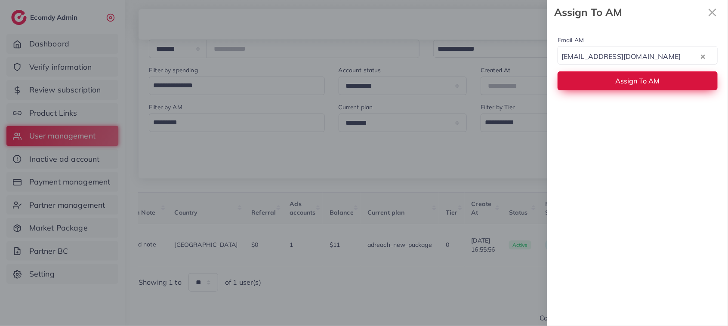
click at [605, 89] on button "Assign To AM" at bounding box center [637, 80] width 160 height 18
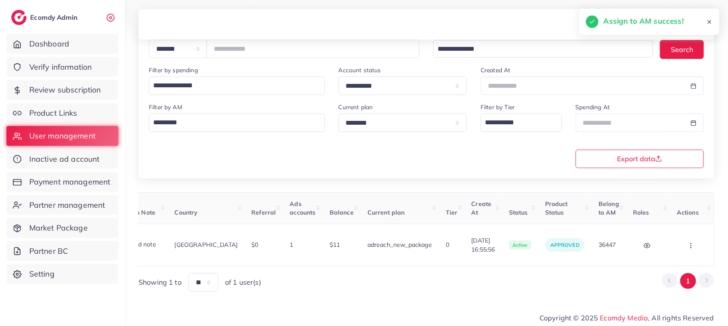
scroll to position [0, 0]
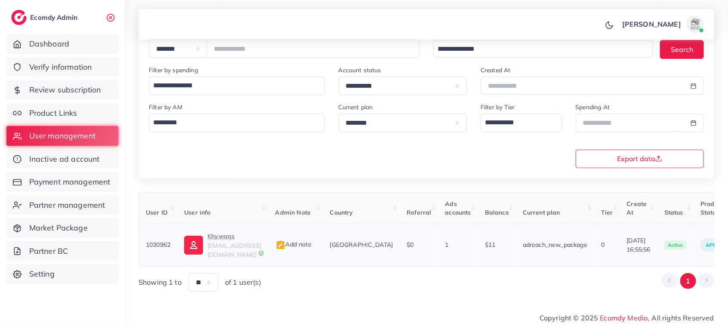
click at [225, 239] on p "Khywaqs" at bounding box center [234, 236] width 54 height 10
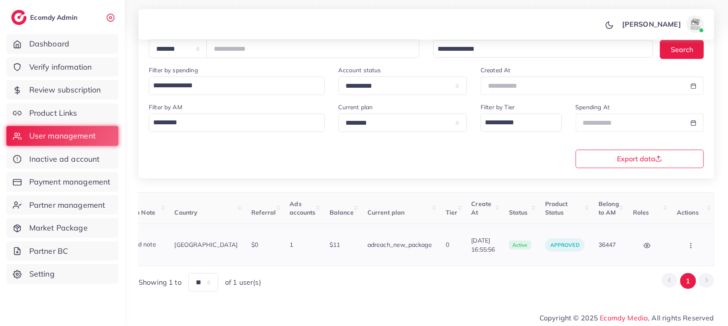
click at [692, 249] on button "button" at bounding box center [691, 244] width 30 height 19
click at [661, 242] on link "Assign to AM" at bounding box center [672, 249] width 71 height 19
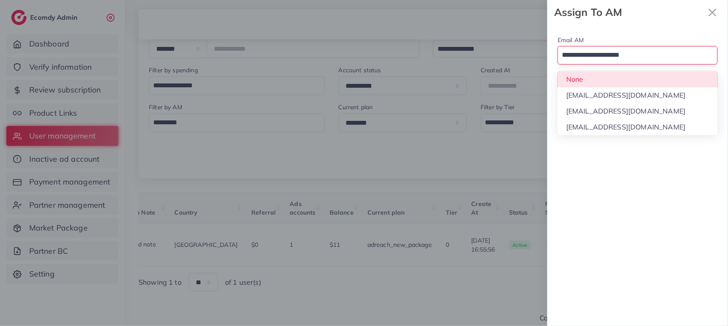
click at [631, 61] on input "Search for option" at bounding box center [633, 55] width 148 height 15
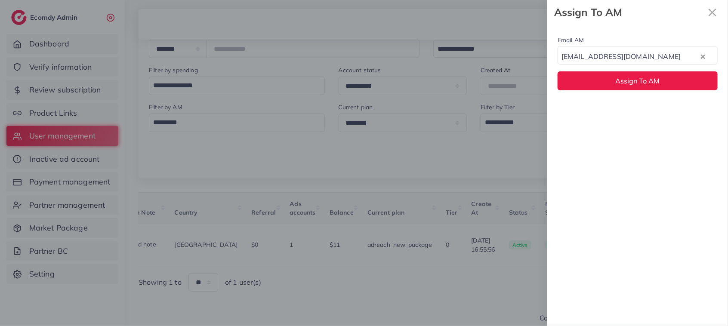
click at [627, 107] on div "Email AM natashashahid163@gmail.com Loading... None hadibaaslam@gmail.com natas…" at bounding box center [637, 175] width 181 height 301
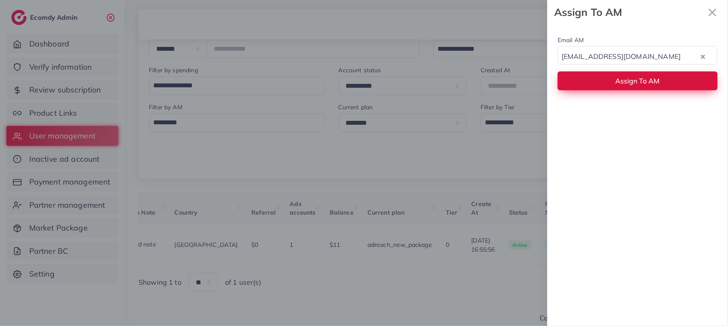
click at [621, 87] on button "Assign To AM" at bounding box center [637, 80] width 160 height 18
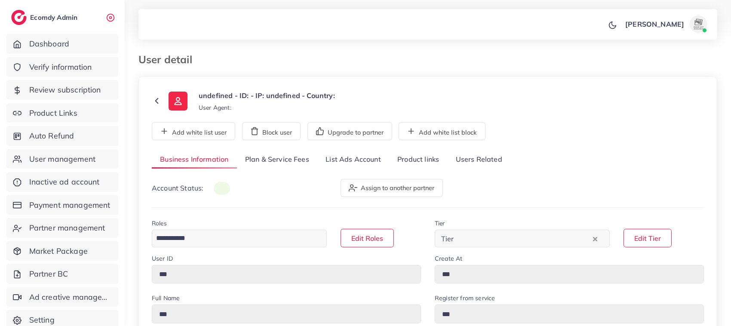
type input "*******"
type input "**********"
type input "*****"
type input "**********"
type input "******"
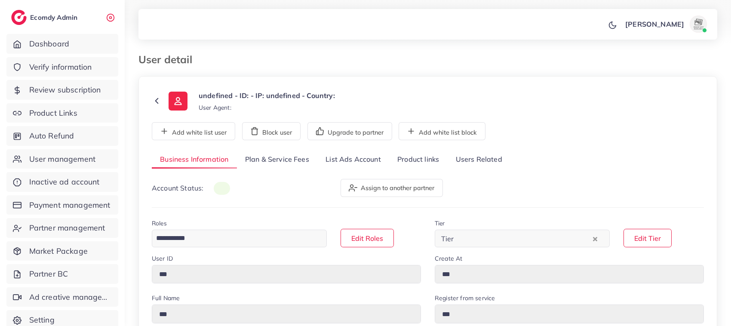
type input "**********"
type input "********"
type input "**********"
select select "********"
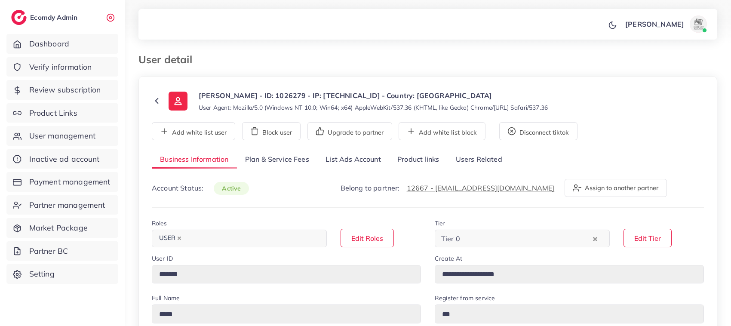
click at [335, 162] on link "List Ads Account" at bounding box center [353, 160] width 72 height 18
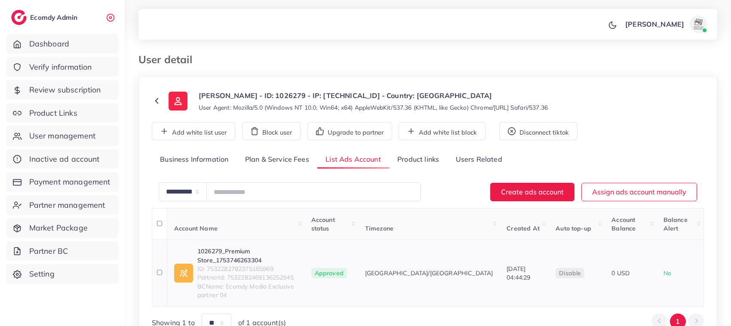
click at [266, 247] on link "1026279_Premium Store_1753746263304" at bounding box center [247, 256] width 100 height 18
click at [239, 264] on span "ID: 7514685898090266640" at bounding box center [248, 268] width 103 height 9
click at [238, 247] on link "1029470_Baaroq Ad Account_1749649160021" at bounding box center [248, 256] width 103 height 18
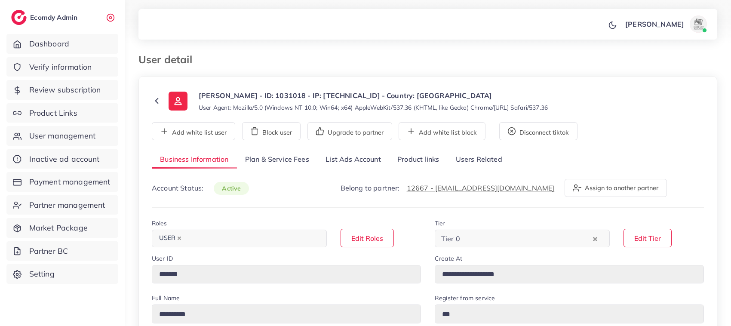
select select "********"
click at [347, 162] on link "List Ads Account" at bounding box center [353, 160] width 72 height 18
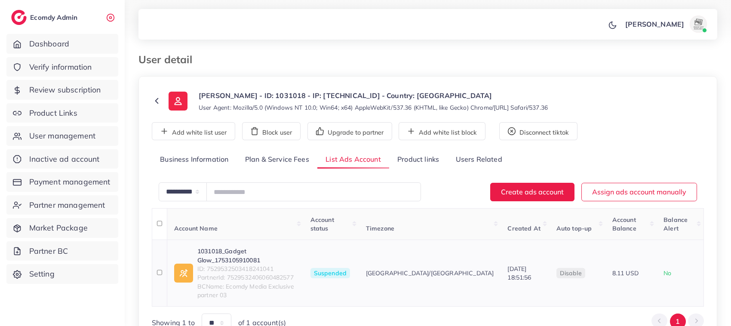
click at [276, 247] on link "1031018_Gadget Glow_1753105910081" at bounding box center [246, 256] width 99 height 18
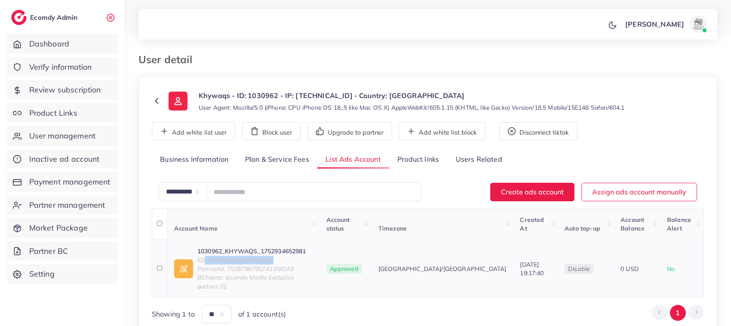
drag, startPoint x: 205, startPoint y: 252, endPoint x: 284, endPoint y: 251, distance: 79.1
click at [284, 256] on span "ID: 7528796981263761425" at bounding box center [254, 260] width 115 height 9
copy span "7528796981263761425"
click at [208, 247] on link "1030962_KHYWAQS_1752934652981" at bounding box center [254, 251] width 115 height 9
click at [156, 99] on icon at bounding box center [157, 101] width 10 height 10
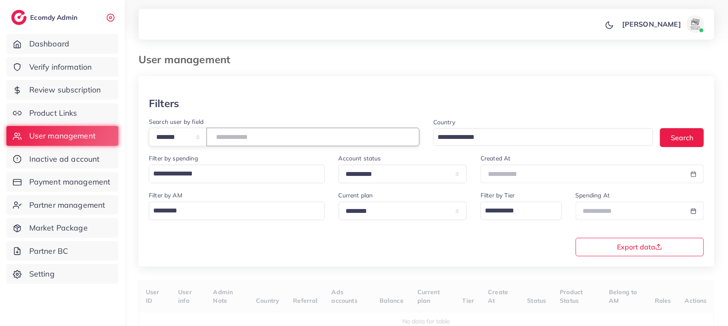
click at [283, 144] on input "number" at bounding box center [312, 137] width 213 height 18
paste input "*******"
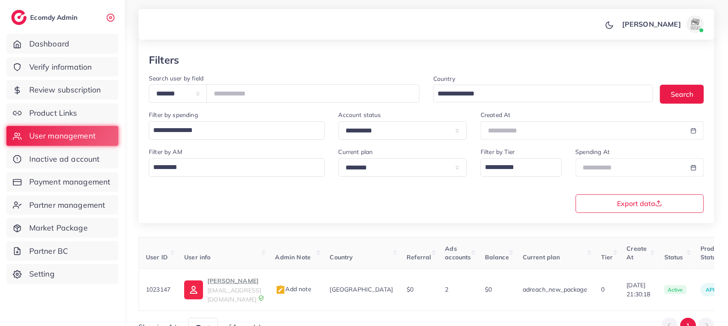
drag, startPoint x: 503, startPoint y: 304, endPoint x: 667, endPoint y: 310, distance: 163.9
click at [667, 310] on div "User ID User info Admin Note Country Referral Ads accounts Balance Current plan…" at bounding box center [425, 287] width 575 height 100
click at [633, 304] on table "User ID User info Admin Note Country Referral Ads accounts Balance Current plan…" at bounding box center [503, 274] width 731 height 74
click at [215, 279] on p "abbas" at bounding box center [234, 281] width 54 height 10
drag, startPoint x: 260, startPoint y: 92, endPoint x: 211, endPoint y: 94, distance: 49.5
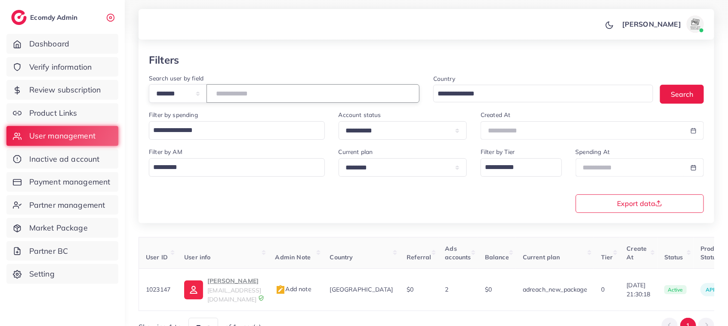
click at [211, 94] on div "**********" at bounding box center [284, 93] width 270 height 18
paste input "number"
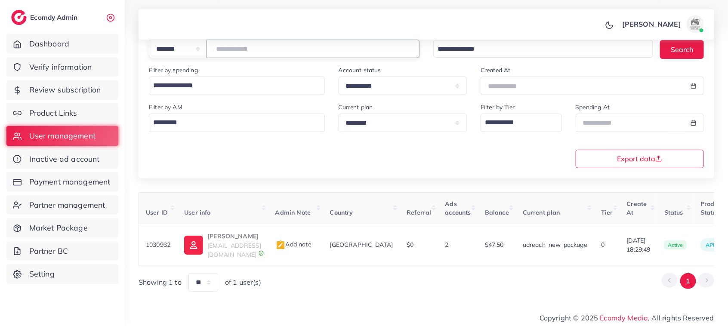
scroll to position [0, 168]
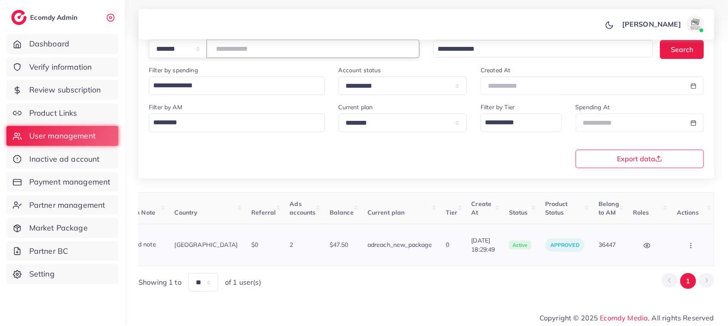
click at [682, 241] on button "button" at bounding box center [691, 244] width 30 height 19
type input "*******"
click at [666, 245] on span "Assign to AM" at bounding box center [668, 249] width 44 height 9
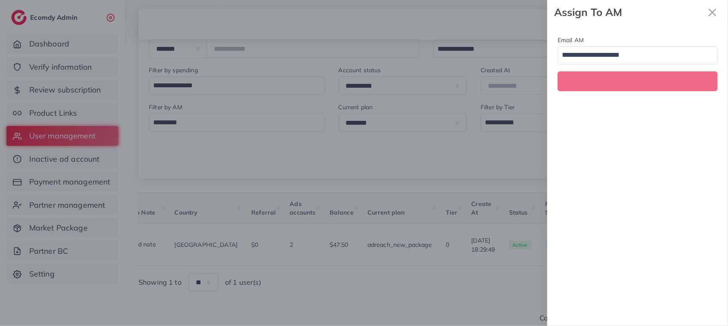
scroll to position [0, 168]
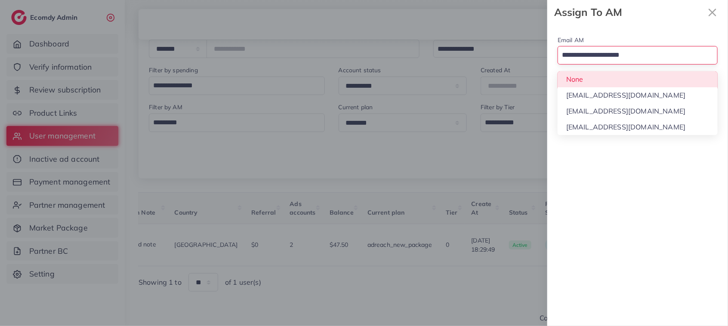
click at [609, 61] on input "Search for option" at bounding box center [633, 55] width 148 height 15
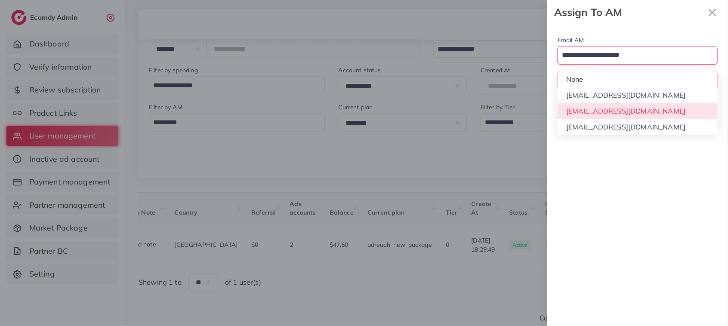
click at [613, 108] on div "Email AM Loading... None hadibaaslam@gmail.com natashashahid163@gmail.com wajah…" at bounding box center [637, 175] width 181 height 301
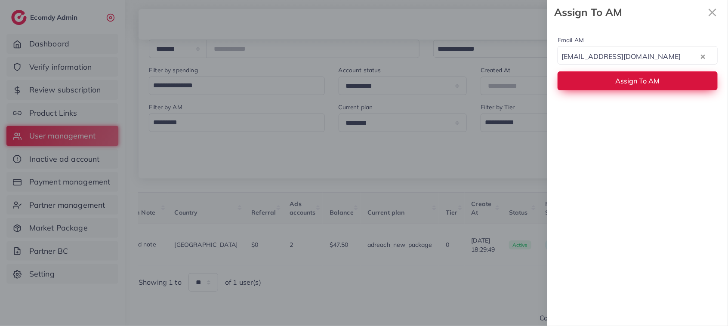
click at [607, 83] on button "Assign To AM" at bounding box center [637, 80] width 160 height 18
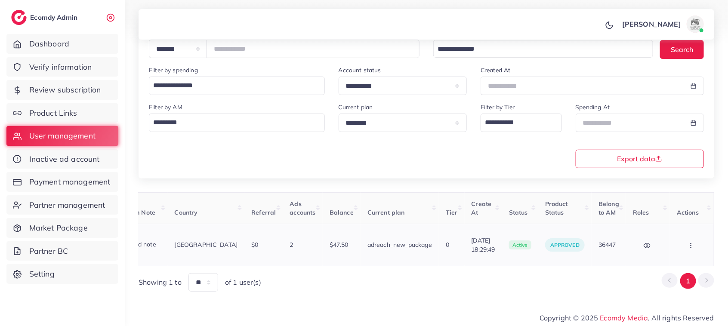
click at [689, 239] on button "button" at bounding box center [691, 244] width 30 height 19
click at [662, 248] on span "Assign to AM" at bounding box center [668, 249] width 44 height 9
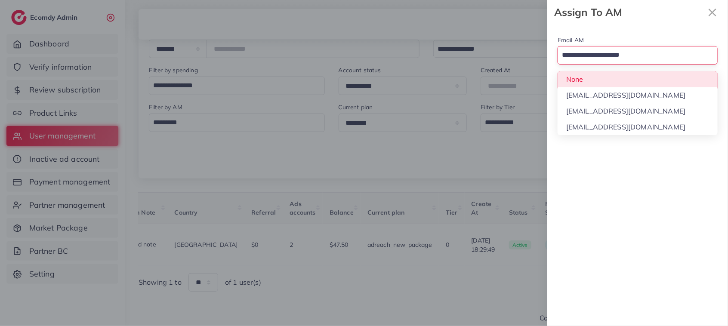
click at [599, 59] on input "Search for option" at bounding box center [633, 55] width 148 height 15
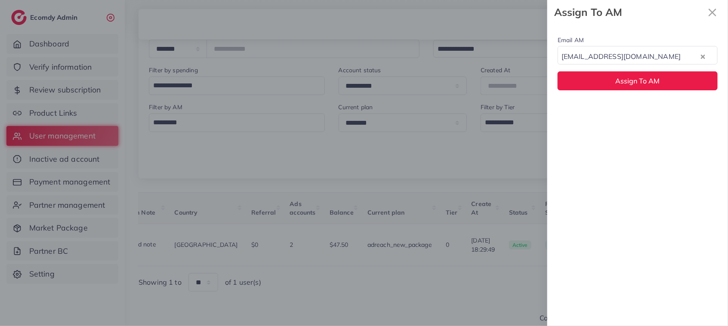
click at [603, 114] on div "Email AM natashashahid163@gmail.com Loading... None hadibaaslam@gmail.com natas…" at bounding box center [637, 175] width 181 height 301
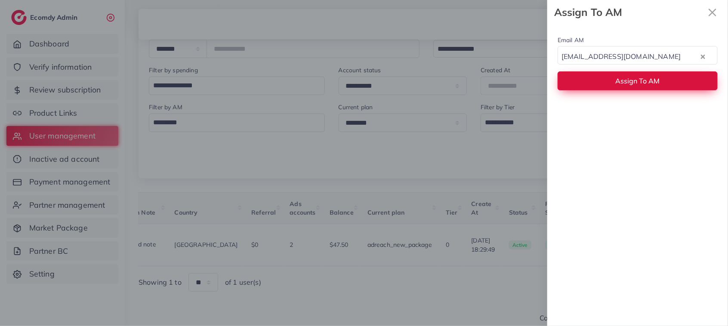
click at [596, 82] on button "Assign To AM" at bounding box center [637, 80] width 160 height 18
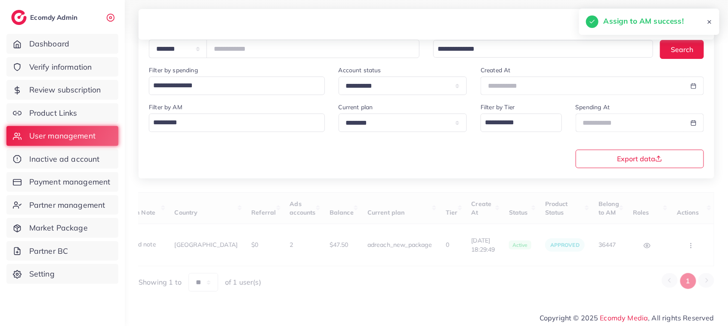
click at [366, 264] on div "User ID User info Admin Note Country Referral Ads accounts Balance Current plan…" at bounding box center [425, 242] width 575 height 100
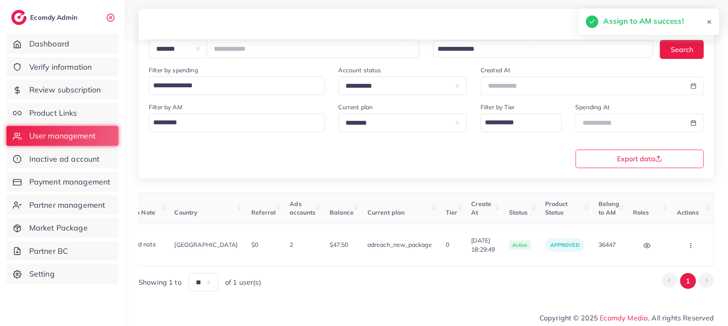
scroll to position [0, 1]
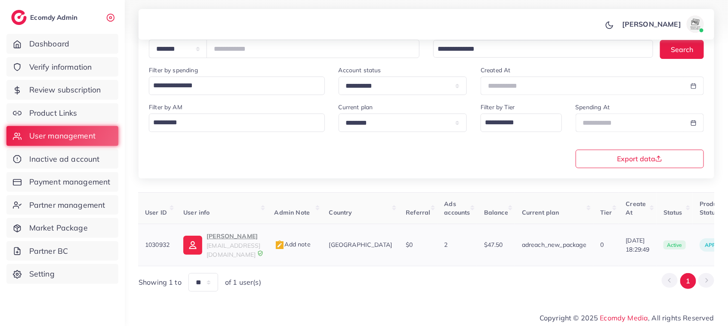
click at [230, 237] on p "ZOHAIB KHAN" at bounding box center [233, 236] width 54 height 10
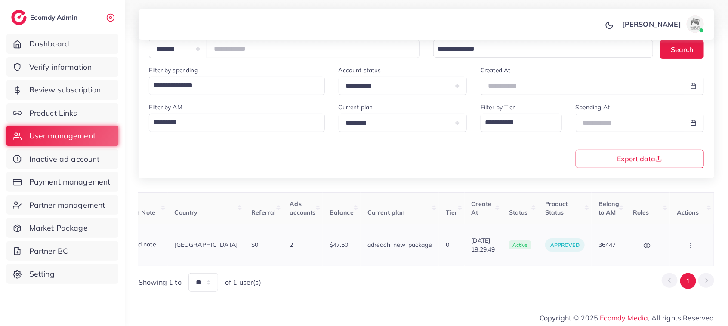
click at [691, 239] on button "button" at bounding box center [691, 244] width 30 height 19
click at [675, 245] on span "Assign to AM" at bounding box center [668, 249] width 44 height 9
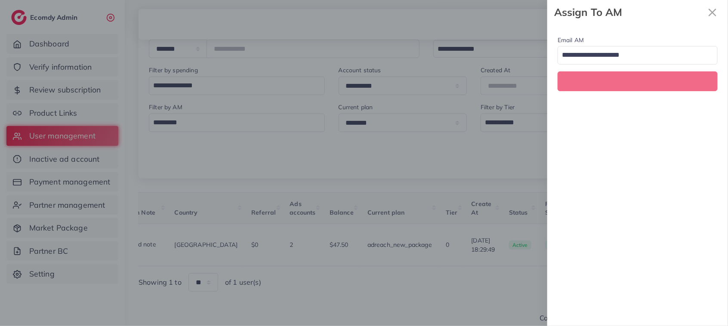
scroll to position [0, 168]
click at [657, 59] on input "Search for option" at bounding box center [633, 55] width 148 height 15
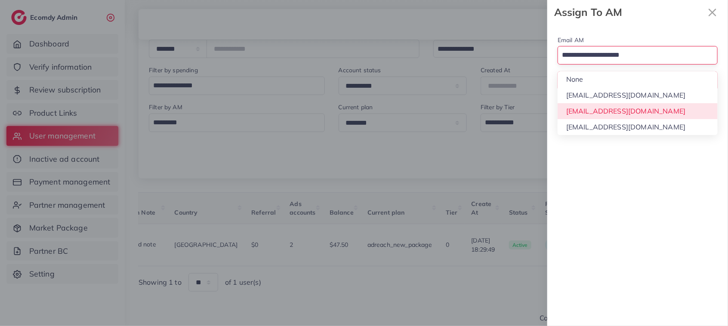
click at [642, 113] on div "Email AM Loading... None hadibaaslam@gmail.com natashashahid163@gmail.com wajah…" at bounding box center [637, 175] width 181 height 301
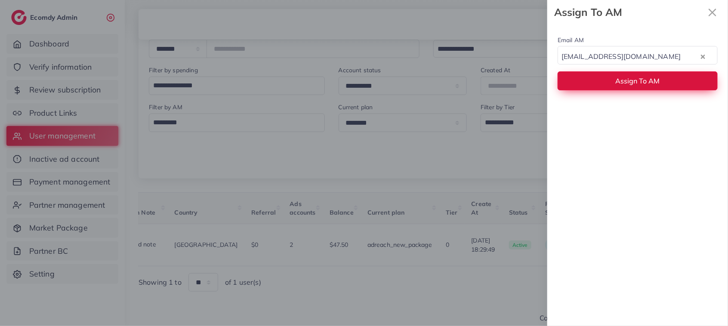
click at [628, 76] on button "Assign To AM" at bounding box center [637, 80] width 160 height 18
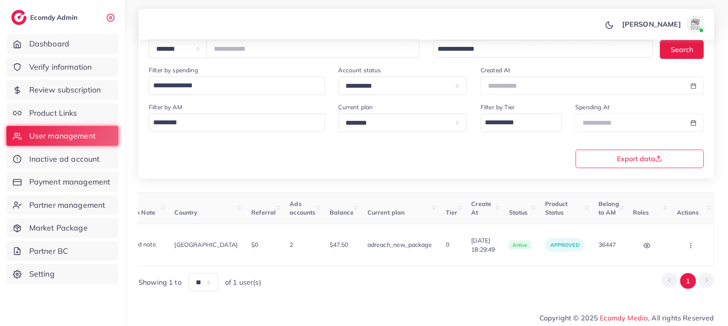
scroll to position [0, 0]
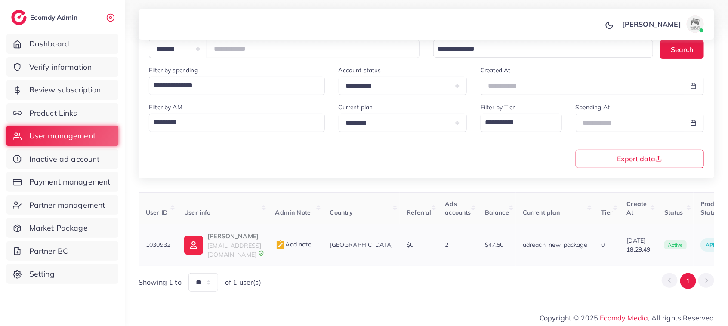
click at [233, 240] on p "ZOHAIB KHAN" at bounding box center [234, 236] width 54 height 10
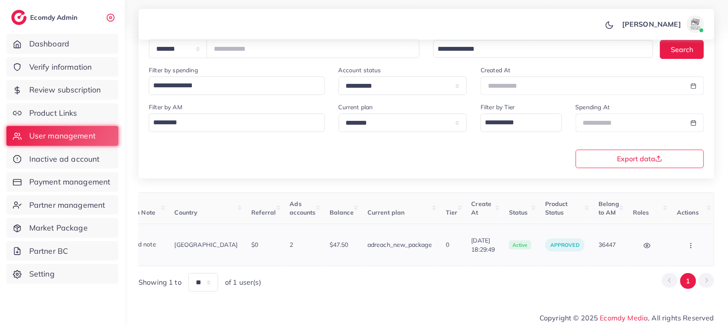
click at [685, 246] on button "button" at bounding box center [691, 244] width 30 height 19
click at [676, 246] on span "Assign to AM" at bounding box center [668, 249] width 44 height 9
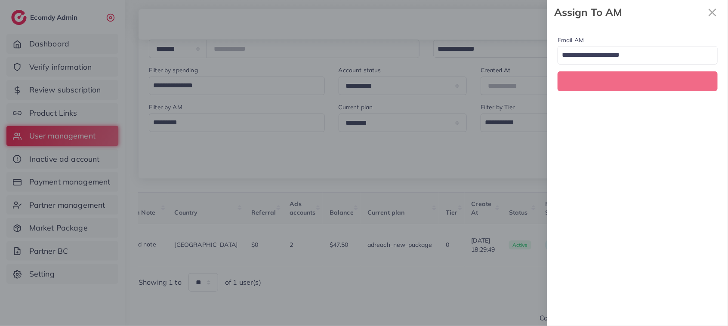
scroll to position [0, 168]
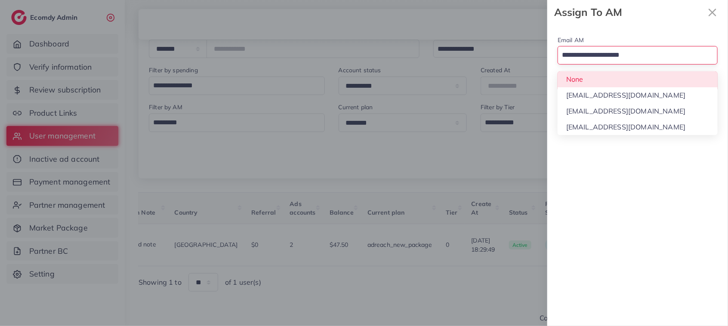
click at [631, 61] on input "Search for option" at bounding box center [633, 55] width 148 height 15
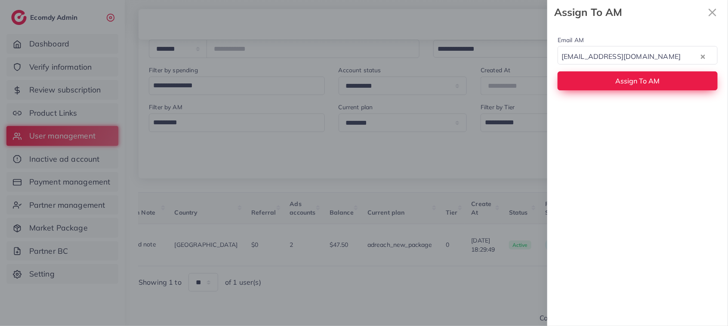
drag, startPoint x: 630, startPoint y: 117, endPoint x: 620, endPoint y: 84, distance: 35.1
click at [620, 84] on span "Assign To AM" at bounding box center [637, 81] width 44 height 9
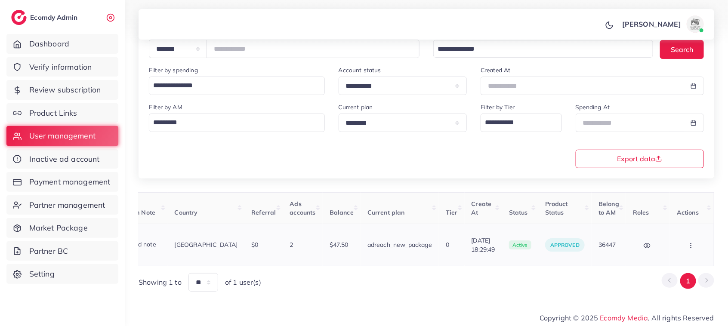
click at [687, 242] on icon "button" at bounding box center [690, 245] width 7 height 7
click at [678, 242] on link "Assign to AM" at bounding box center [672, 249] width 71 height 19
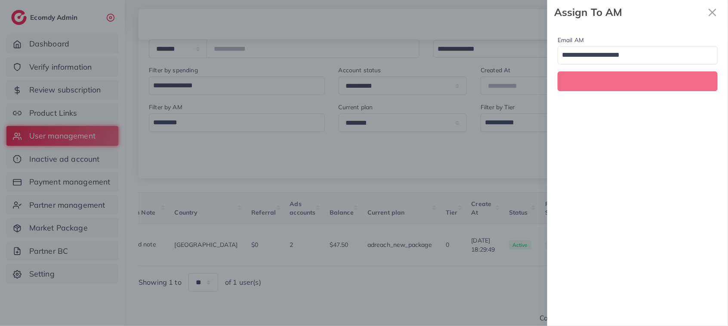
scroll to position [0, 168]
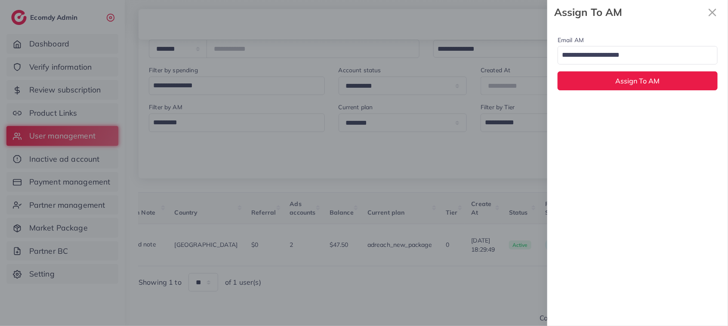
click at [639, 66] on div "Email AM Loading... Assign To AM" at bounding box center [637, 63] width 181 height 76
click at [638, 65] on div "Email AM Loading... Assign To AM" at bounding box center [637, 63] width 181 height 76
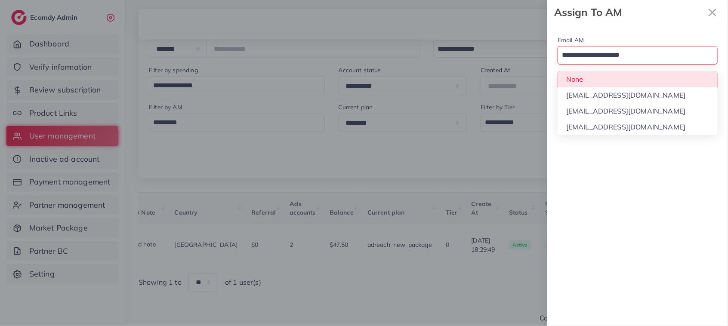
click at [630, 54] on input "Search for option" at bounding box center [633, 55] width 148 height 15
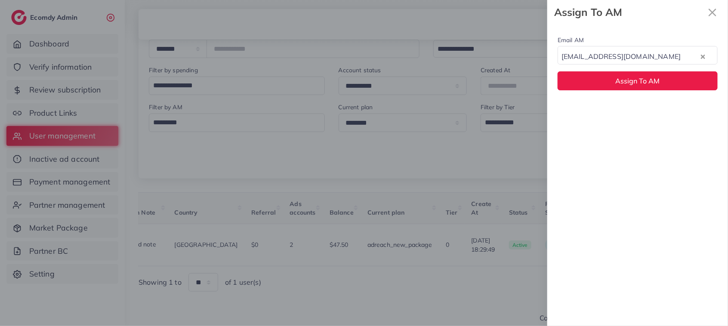
click at [630, 104] on div "Email AM natashashahid163@gmail.com Loading... None hadibaaslam@gmail.com natas…" at bounding box center [637, 175] width 181 height 301
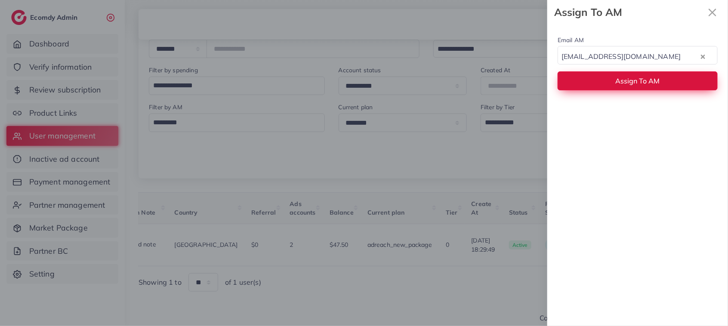
click at [629, 81] on span "Assign To AM" at bounding box center [637, 81] width 44 height 9
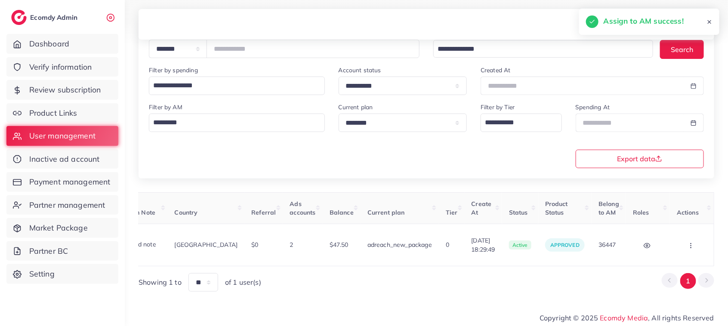
scroll to position [0, 0]
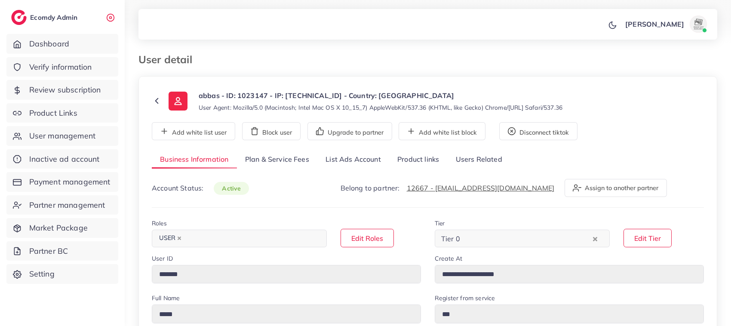
select select "********"
click at [336, 163] on link "List Ads Account" at bounding box center [353, 160] width 72 height 18
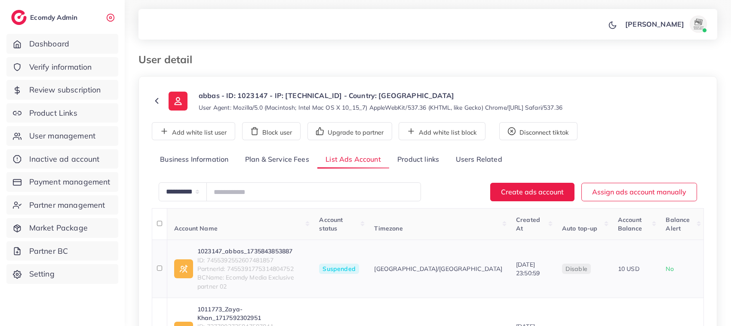
click at [256, 247] on link "1023147_abbas_1735843853887" at bounding box center [251, 251] width 108 height 9
click at [298, 305] on link "1011773_Zaya-Khan_1717592302951" at bounding box center [251, 314] width 108 height 18
click at [261, 247] on link "1023147_abbas_1735843853887" at bounding box center [251, 251] width 108 height 9
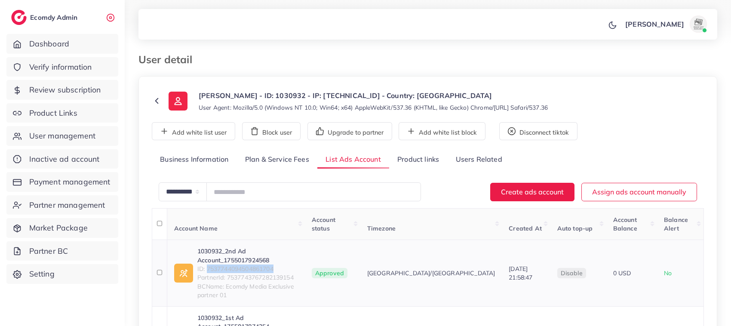
drag, startPoint x: 207, startPoint y: 253, endPoint x: 308, endPoint y: 249, distance: 101.2
click at [298, 264] on span "ID: 7537744094504861704" at bounding box center [247, 268] width 101 height 9
copy span "7537744094504861704"
click at [262, 247] on link "1030932_2nd Ad Account_1755017924568" at bounding box center [247, 256] width 101 height 18
click at [155, 99] on icon at bounding box center [157, 101] width 10 height 10
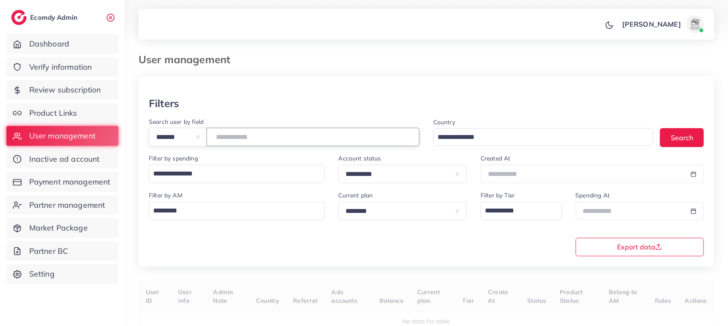
click at [251, 131] on input "number" at bounding box center [312, 137] width 213 height 18
paste input "*******"
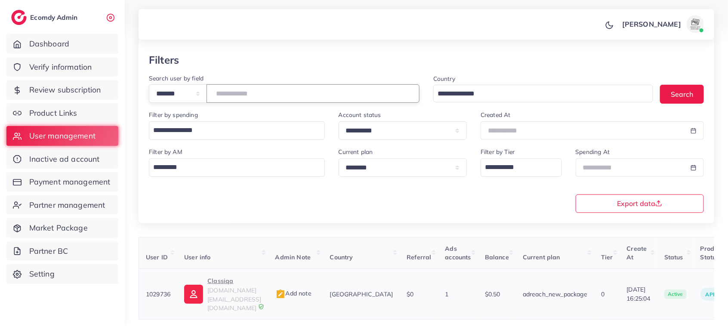
type input "*******"
click at [221, 289] on span "classiqa.business@gmail.com" at bounding box center [234, 298] width 54 height 25
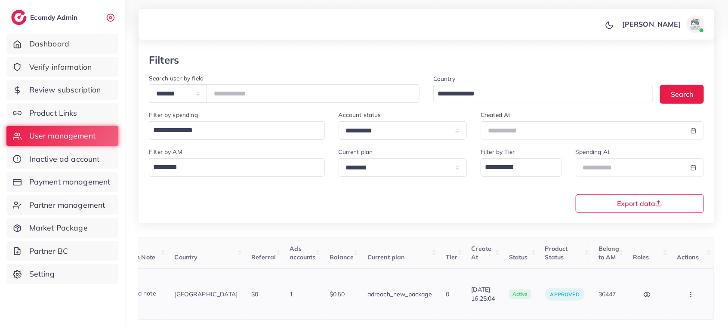
click at [683, 287] on button "button" at bounding box center [691, 293] width 30 height 19
click at [683, 289] on link "Assign to AM" at bounding box center [672, 298] width 71 height 19
click at [0, 0] on div at bounding box center [0, 0] width 0 height 0
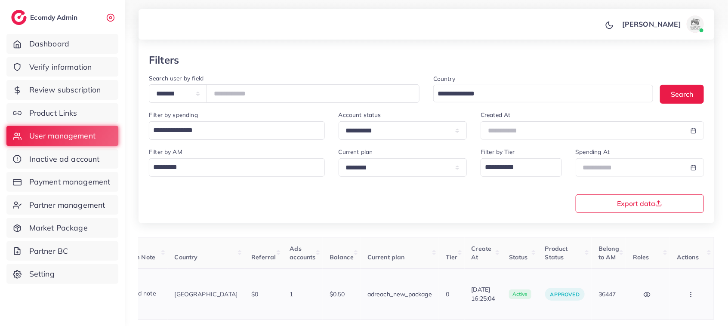
click at [692, 291] on icon "button" at bounding box center [690, 294] width 7 height 7
click at [671, 294] on span "Assign to AM" at bounding box center [668, 298] width 44 height 9
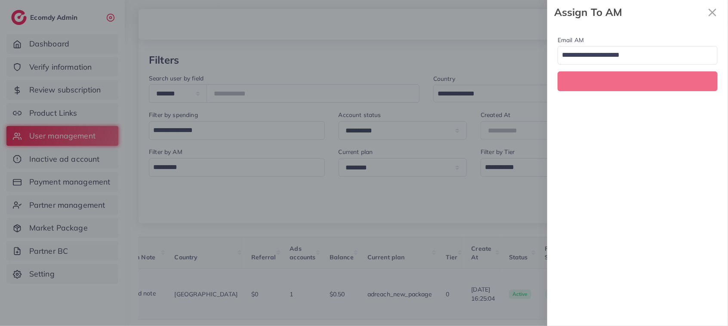
scroll to position [0, 158]
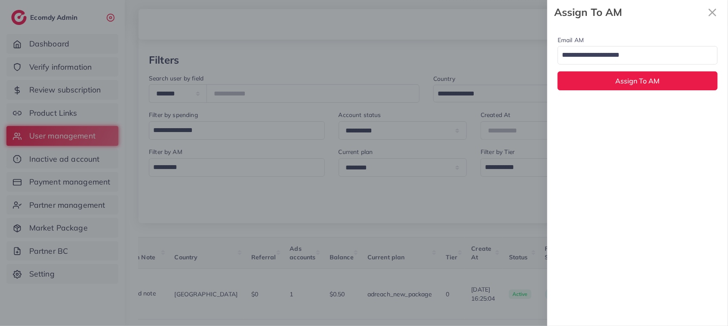
click at [648, 55] on input "Search for option" at bounding box center [633, 55] width 148 height 15
click at [635, 118] on div "Email AM natashashahid163@gmail.com Loading... None hadibaaslam@gmail.com natas…" at bounding box center [637, 175] width 181 height 301
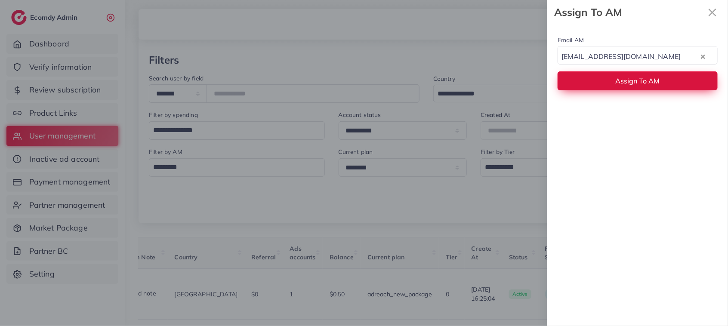
click at [629, 86] on button "Assign To AM" at bounding box center [637, 80] width 160 height 18
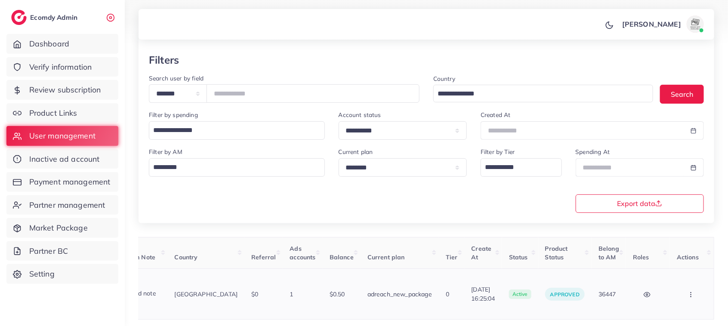
click at [690, 291] on icon "button" at bounding box center [690, 294] width 7 height 7
click at [672, 289] on link "Assign to AM" at bounding box center [672, 298] width 71 height 19
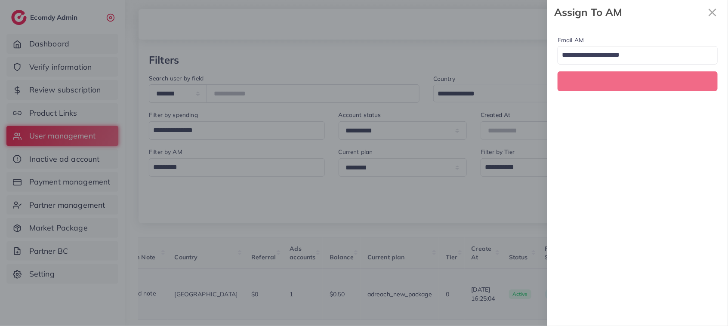
scroll to position [0, 158]
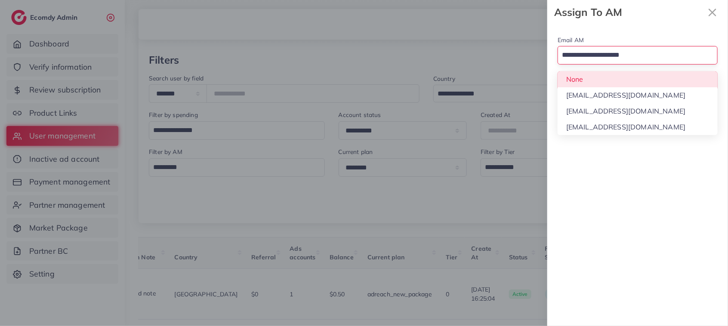
click at [628, 52] on input "Search for option" at bounding box center [633, 55] width 148 height 15
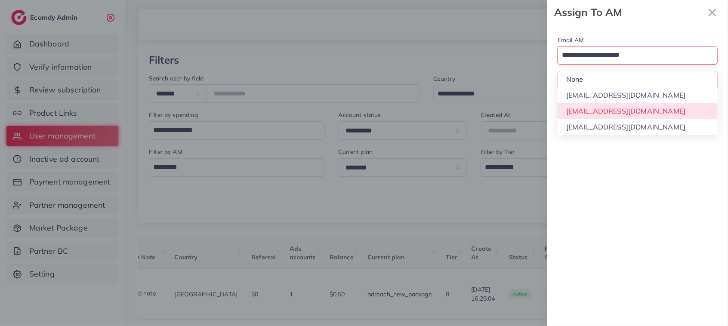
click at [616, 111] on div "Email AM Loading... None [EMAIL_ADDRESS][DOMAIN_NAME] [EMAIL_ADDRESS][DOMAIN_NA…" at bounding box center [637, 175] width 181 height 301
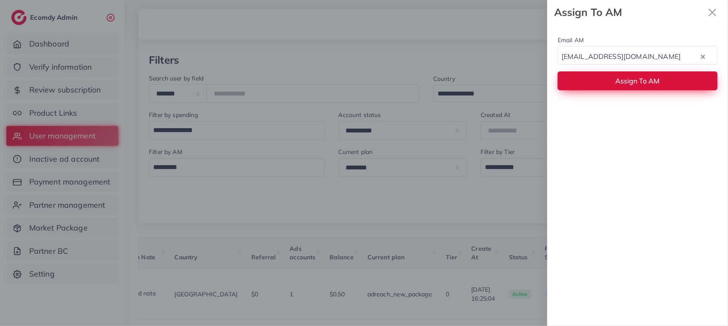
click at [614, 74] on button "Assign To AM" at bounding box center [637, 80] width 160 height 18
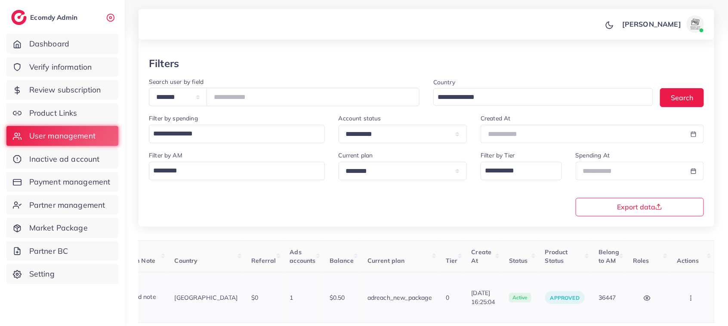
click at [685, 289] on button "button" at bounding box center [691, 297] width 30 height 19
click at [670, 298] on span "Assign to AM" at bounding box center [668, 302] width 44 height 9
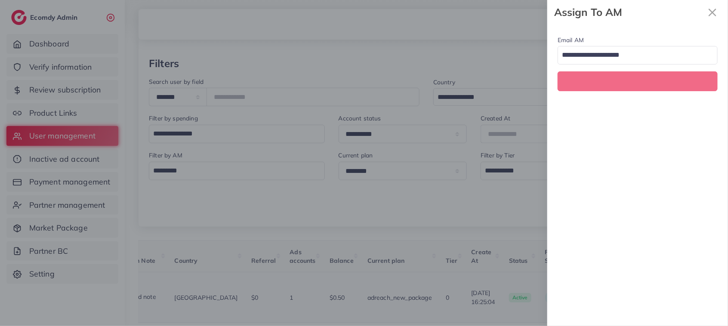
scroll to position [0, 158]
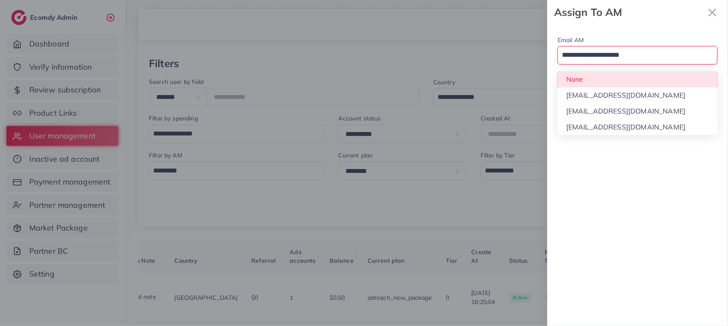
click at [599, 53] on input "Search for option" at bounding box center [633, 55] width 148 height 15
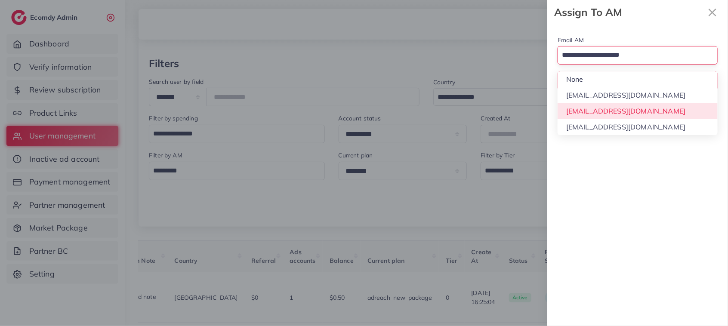
click at [599, 105] on div "Email AM Loading... None [EMAIL_ADDRESS][DOMAIN_NAME] [EMAIL_ADDRESS][DOMAIN_NA…" at bounding box center [637, 175] width 181 height 301
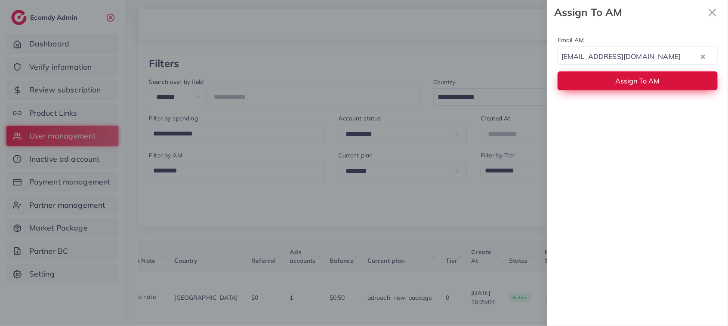
click at [594, 80] on button "Assign To AM" at bounding box center [637, 80] width 160 height 18
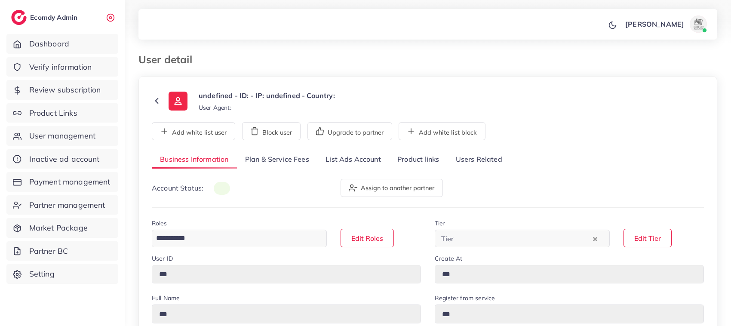
click at [347, 160] on link "List Ads Account" at bounding box center [353, 160] width 72 height 18
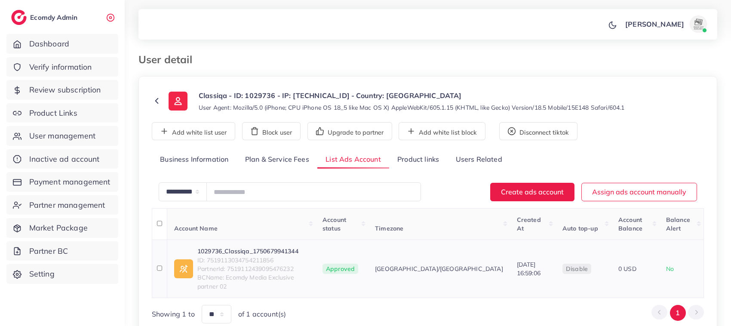
click at [237, 247] on link "1029736_Classiqa_1750679941344" at bounding box center [252, 251] width 111 height 9
click at [255, 247] on link "1029736_Classiqa_1750679941344" at bounding box center [252, 251] width 111 height 9
click at [259, 247] on link "1029736_Classiqa_1750679941344" at bounding box center [252, 251] width 111 height 9
click at [158, 101] on icon at bounding box center [157, 101] width 10 height 10
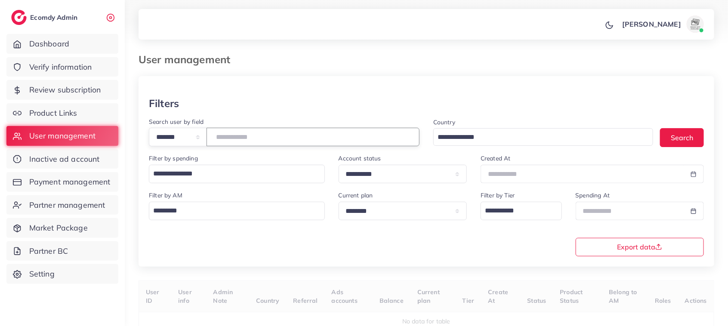
click at [254, 133] on input "number" at bounding box center [312, 137] width 213 height 18
paste input "*******"
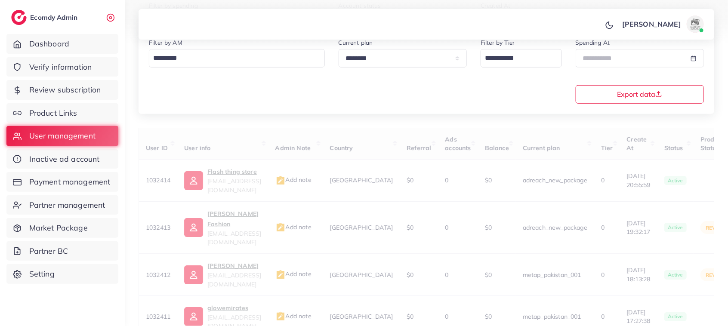
scroll to position [88, 0]
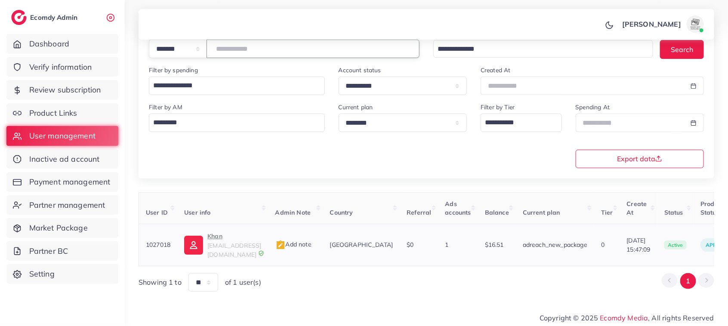
type input "*******"
click at [221, 239] on p "Khan" at bounding box center [234, 236] width 54 height 10
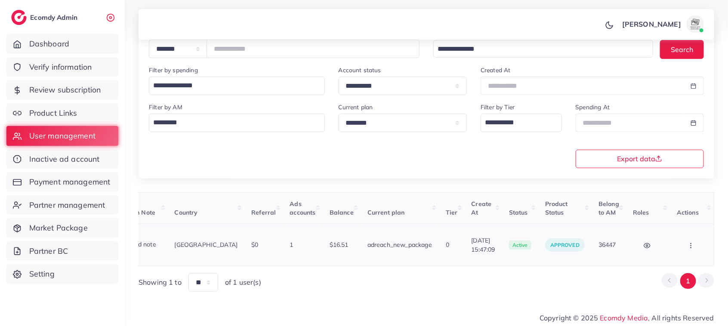
click at [689, 250] on button "button" at bounding box center [691, 244] width 30 height 19
click at [663, 252] on link "Assign to AM" at bounding box center [672, 249] width 71 height 19
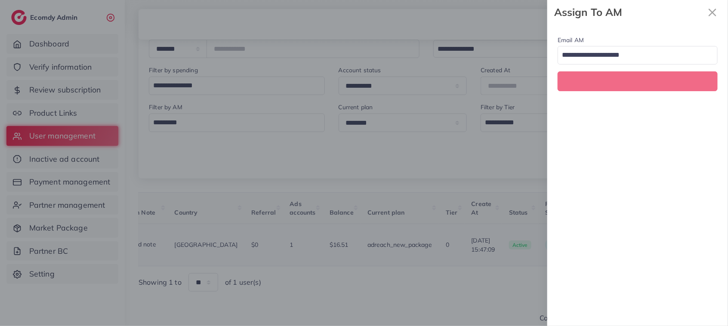
scroll to position [0, 163]
click at [629, 55] on input "Search for option" at bounding box center [633, 55] width 148 height 15
click at [613, 56] on input "Search for option" at bounding box center [633, 55] width 148 height 15
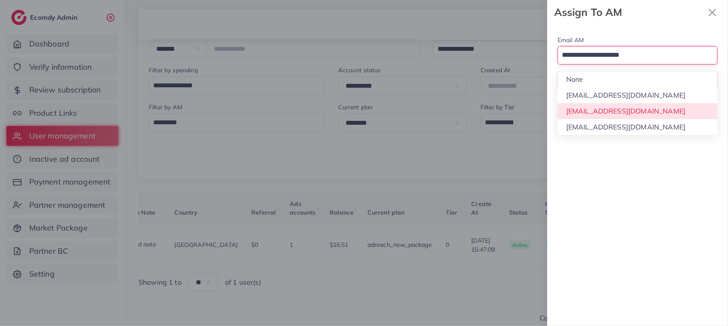
click at [598, 110] on div "Email AM Loading... None hadibaaslam@gmail.com natashashahid163@gmail.com wajah…" at bounding box center [637, 175] width 181 height 301
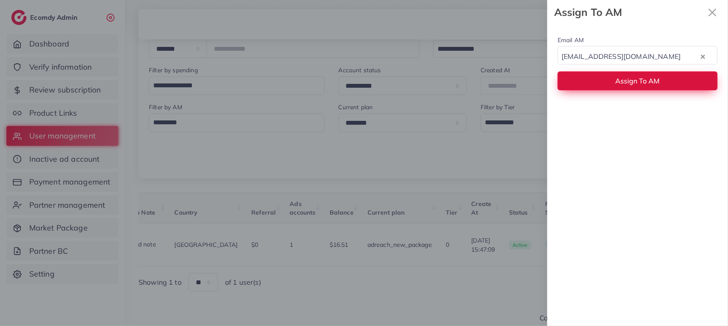
click at [594, 89] on button "Assign To AM" at bounding box center [637, 80] width 160 height 18
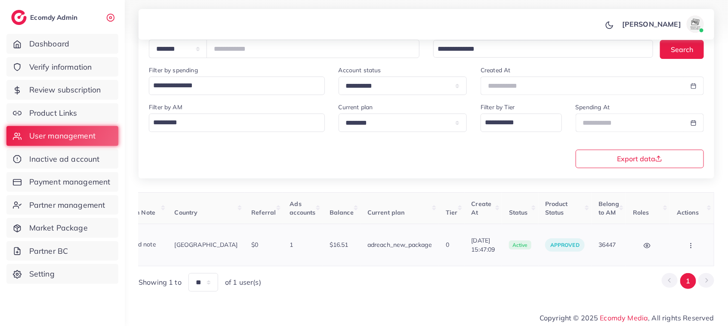
click at [691, 249] on button "button" at bounding box center [691, 244] width 30 height 19
click at [678, 249] on span "Assign to AM" at bounding box center [668, 249] width 44 height 9
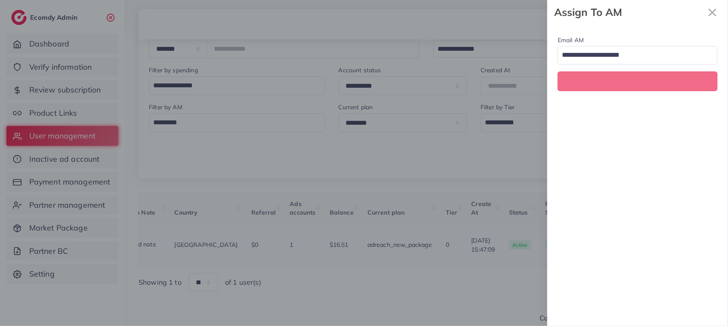
scroll to position [0, 163]
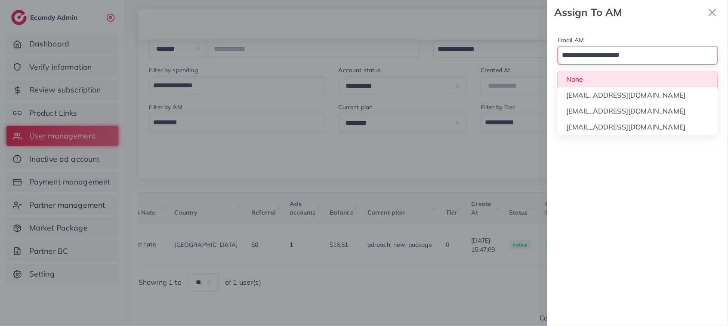
click at [624, 54] on input "Search for option" at bounding box center [633, 55] width 148 height 15
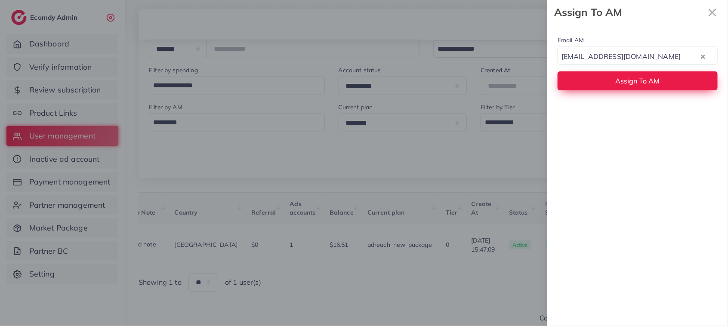
drag, startPoint x: 616, startPoint y: 114, endPoint x: 607, endPoint y: 85, distance: 31.0
click at [607, 85] on button "Assign To AM" at bounding box center [637, 80] width 160 height 18
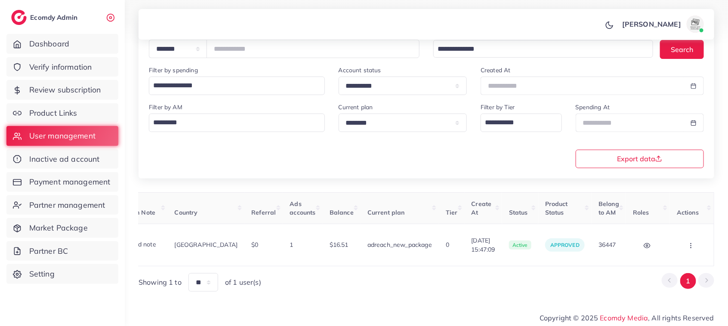
scroll to position [0, 0]
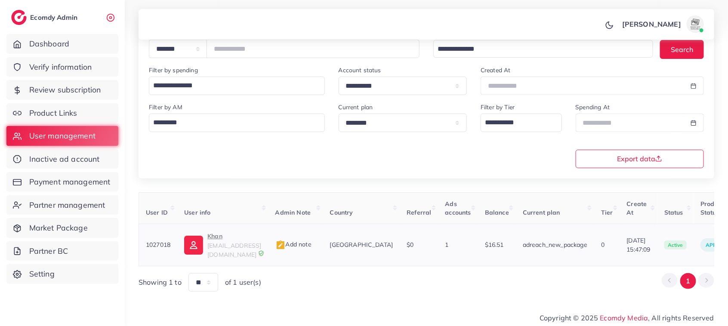
click at [211, 245] on span "khankhan1999309@gmail.com" at bounding box center [234, 250] width 54 height 16
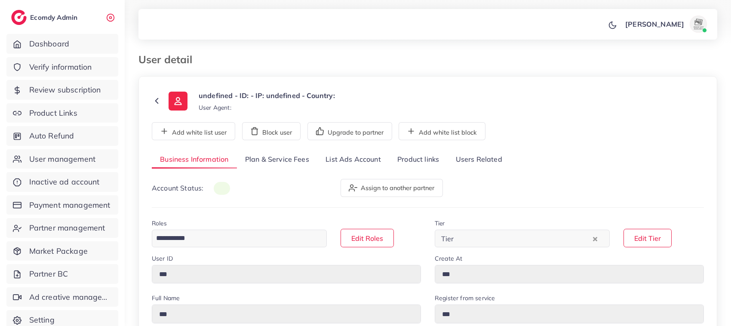
click at [341, 163] on link "List Ads Account" at bounding box center [353, 160] width 72 height 18
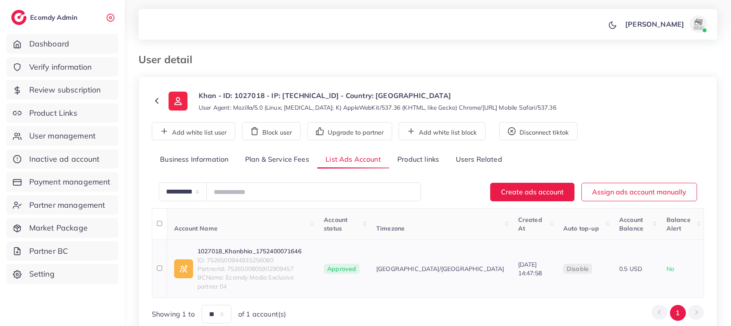
click at [236, 247] on link "1027018_Khanbhia_1752400071646" at bounding box center [253, 251] width 113 height 9
click at [258, 247] on link "1027018_Khanbhia_1752400071646" at bounding box center [253, 251] width 113 height 9
click at [153, 104] on icon at bounding box center [157, 101] width 10 height 10
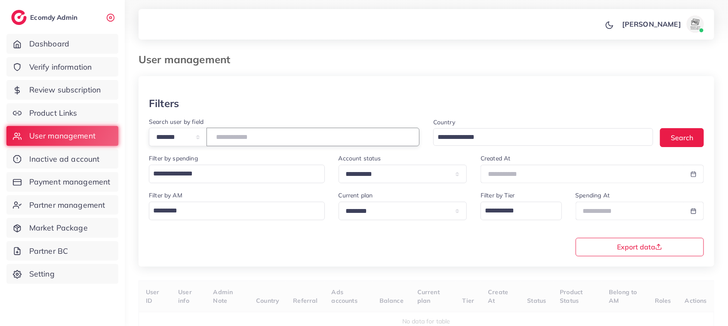
click at [248, 133] on input "number" at bounding box center [312, 137] width 213 height 18
paste input "*******"
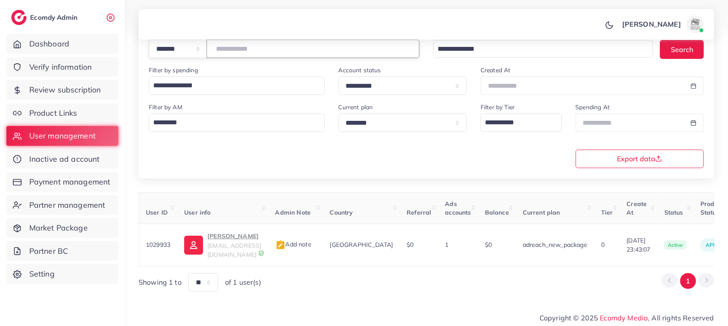
scroll to position [0, 141]
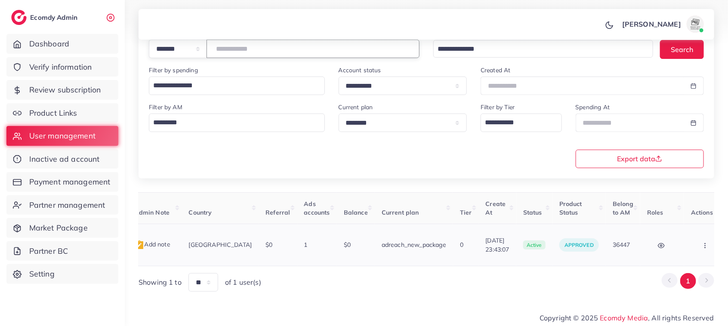
click at [701, 246] on icon "button" at bounding box center [704, 245] width 7 height 7
type input "*******"
click at [678, 248] on span "Assign to AM" at bounding box center [683, 249] width 44 height 9
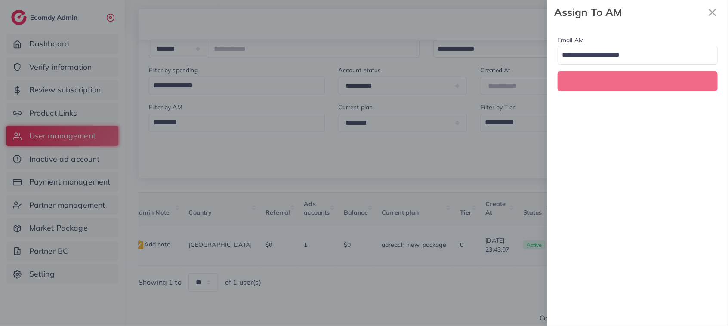
scroll to position [0, 141]
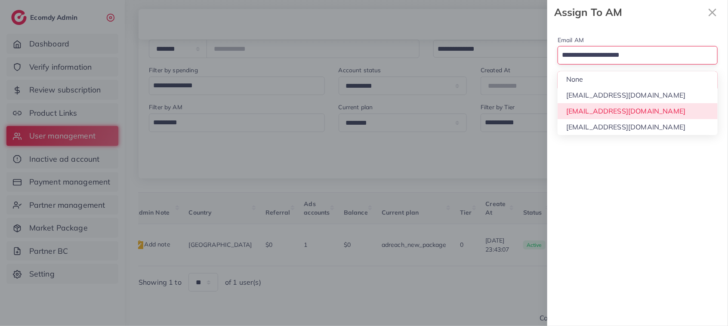
drag, startPoint x: 626, startPoint y: 57, endPoint x: 637, endPoint y: 111, distance: 54.9
click at [637, 65] on div "Loading... None hadibaaslam@gmail.com natashashahid163@gmail.com wajahat@adreac…" at bounding box center [637, 55] width 160 height 18
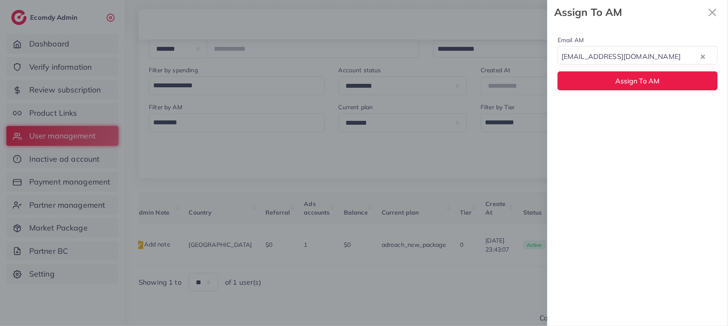
click at [637, 111] on div "Email AM natashashahid163@gmail.com Loading... None hadibaaslam@gmail.com natas…" at bounding box center [637, 175] width 181 height 301
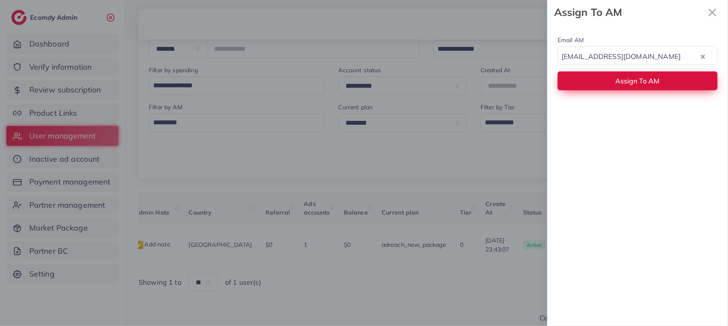
click at [628, 88] on button "Assign To AM" at bounding box center [637, 80] width 160 height 18
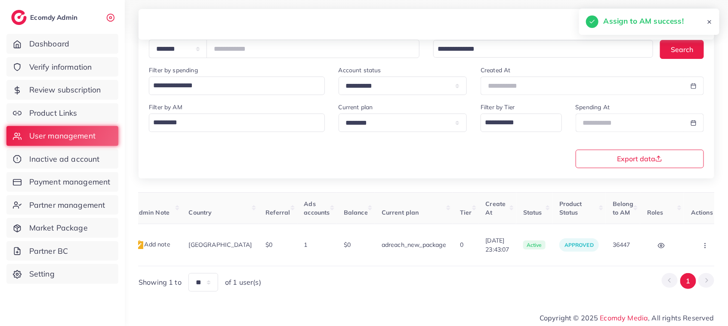
scroll to position [0, 0]
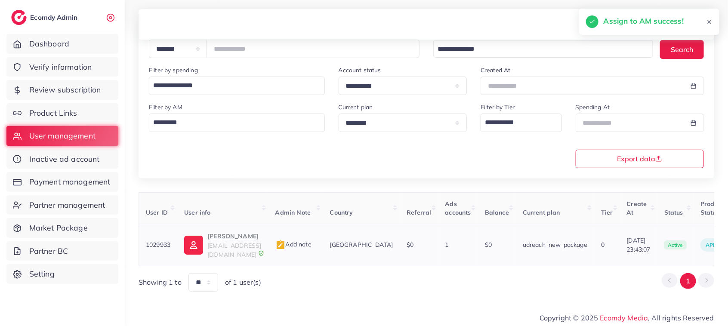
click at [221, 241] on p "Mushtaq Ahamd" at bounding box center [234, 236] width 54 height 10
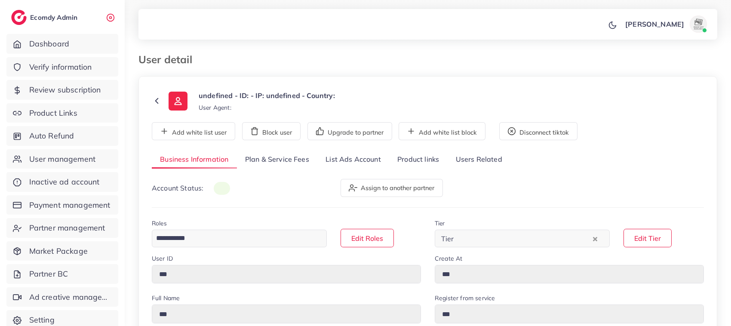
click at [345, 162] on link "List Ads Account" at bounding box center [353, 160] width 72 height 18
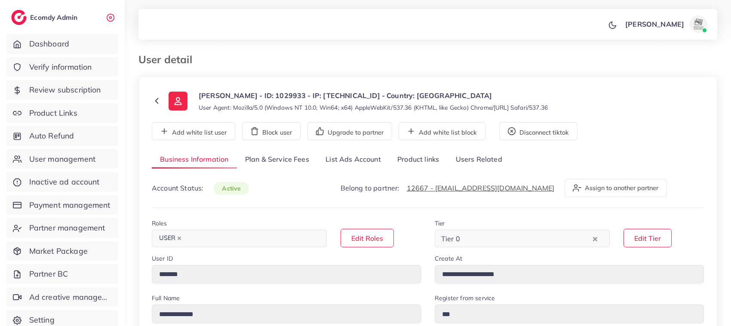
select select "**********"
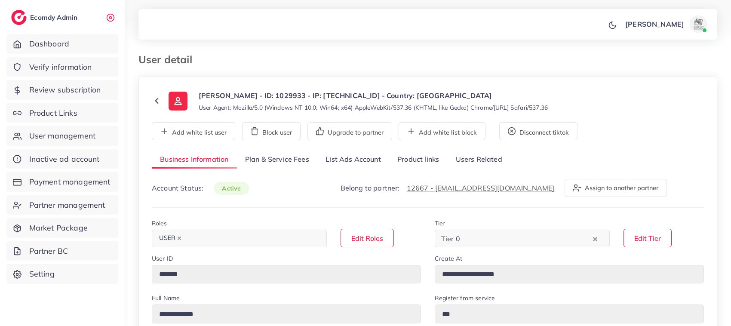
click at [360, 160] on link "List Ads Account" at bounding box center [353, 160] width 72 height 18
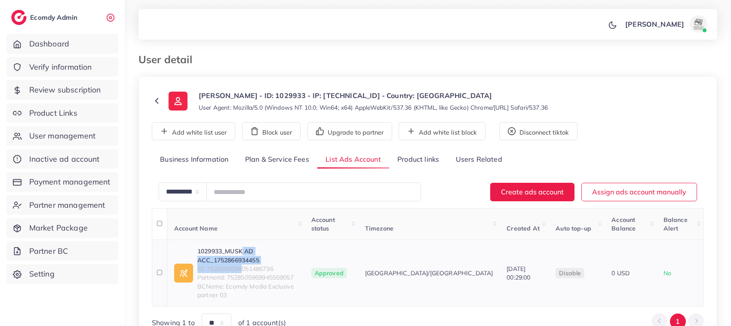
drag, startPoint x: 243, startPoint y: 247, endPoint x: 241, endPoint y: 241, distance: 6.8
click at [241, 247] on div "1029933_MUSK AD ACC_1752866934455 ID: 7528506096051486736 PartnerId: 7528505969…" at bounding box center [247, 273] width 100 height 52
click at [241, 247] on link "1029933_MUSK AD ACC_1752866934455" at bounding box center [247, 256] width 100 height 18
click at [156, 102] on polyline at bounding box center [157, 100] width 3 height 5
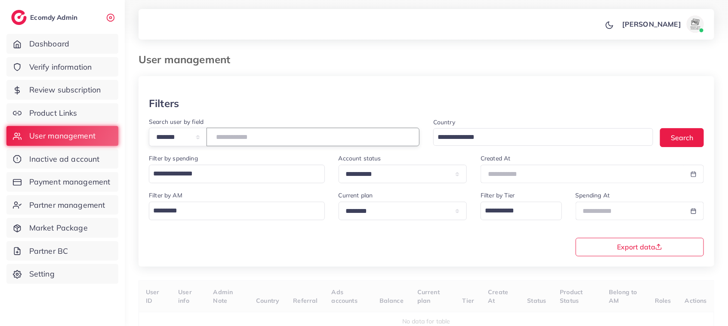
click at [242, 145] on input "number" at bounding box center [312, 137] width 213 height 18
paste input "*******"
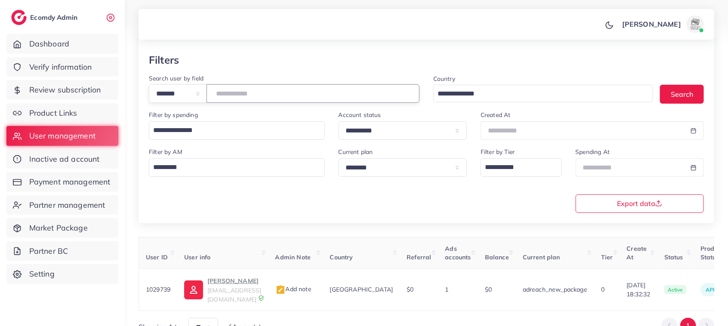
scroll to position [0, 155]
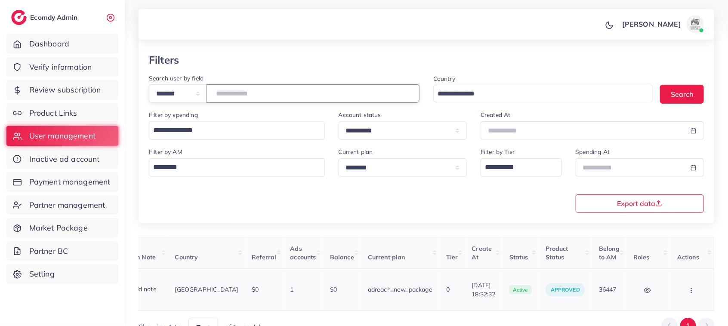
click at [684, 289] on button "button" at bounding box center [692, 289] width 30 height 19
click at [635, 295] on button "button" at bounding box center [648, 289] width 30 height 19
click at [686, 289] on button "button" at bounding box center [692, 289] width 30 height 19
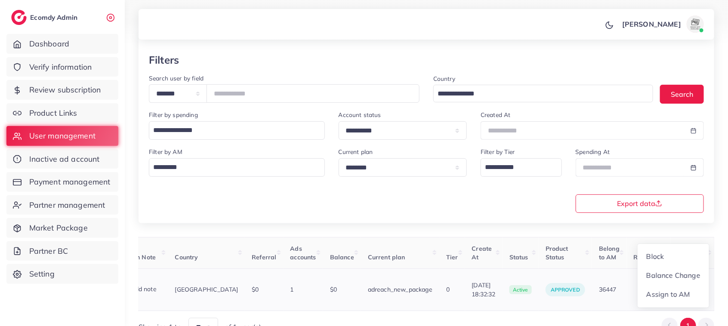
scroll to position [0, 155]
click at [681, 290] on span "Assign to AM" at bounding box center [668, 294] width 44 height 9
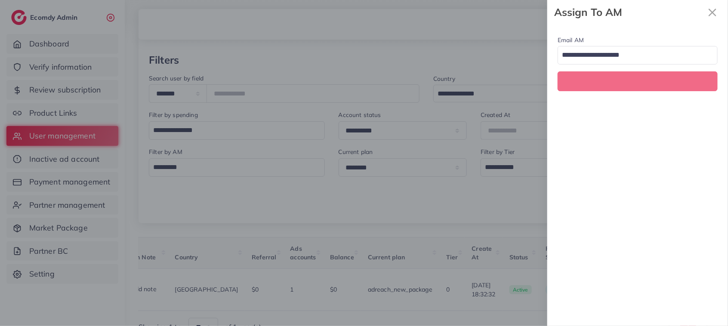
scroll to position [0, 155]
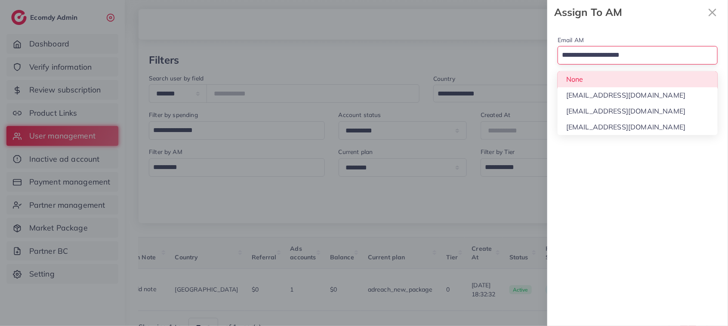
click at [629, 52] on input "Search for option" at bounding box center [633, 55] width 148 height 15
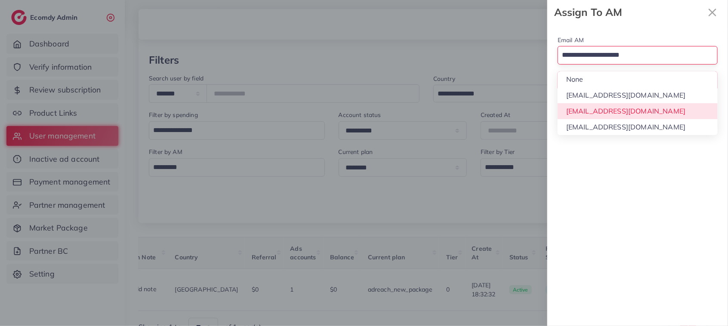
click at [629, 104] on div "Email AM Loading... None [EMAIL_ADDRESS][DOMAIN_NAME] [EMAIL_ADDRESS][DOMAIN_NA…" at bounding box center [637, 175] width 181 height 301
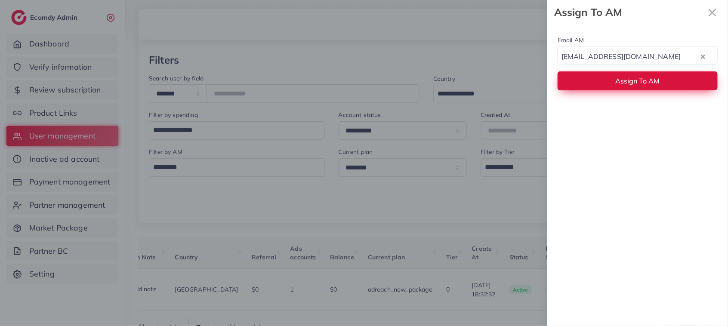
click at [626, 82] on span "Assign To AM" at bounding box center [637, 81] width 44 height 9
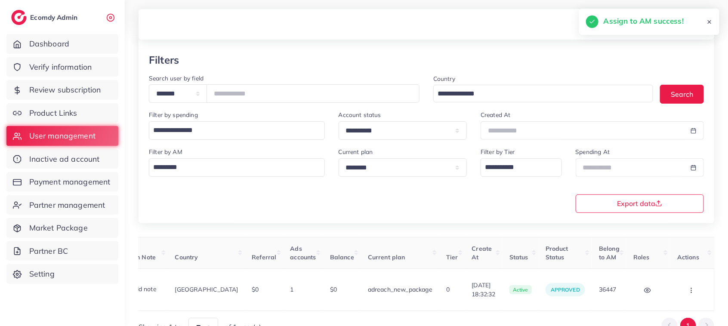
scroll to position [0, 0]
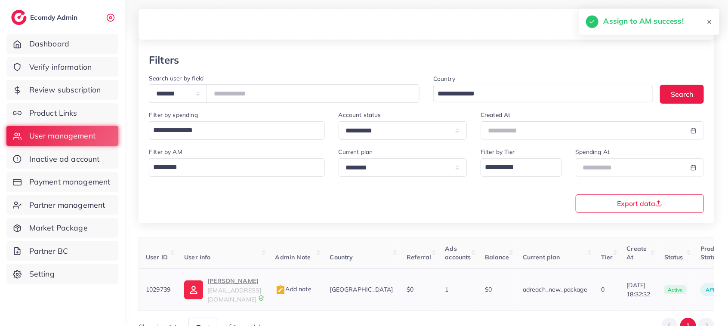
click at [226, 277] on td "jansher Khan khanjansher443@gmail.com" at bounding box center [222, 290] width 91 height 42
click at [226, 283] on p "jansher Khan" at bounding box center [234, 281] width 54 height 10
drag, startPoint x: 255, startPoint y: 100, endPoint x: 215, endPoint y: 97, distance: 40.1
click at [215, 97] on div "**********" at bounding box center [284, 93] width 270 height 18
paste input "number"
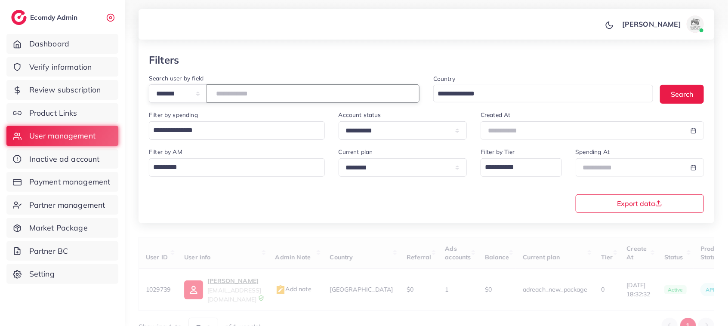
scroll to position [88, 0]
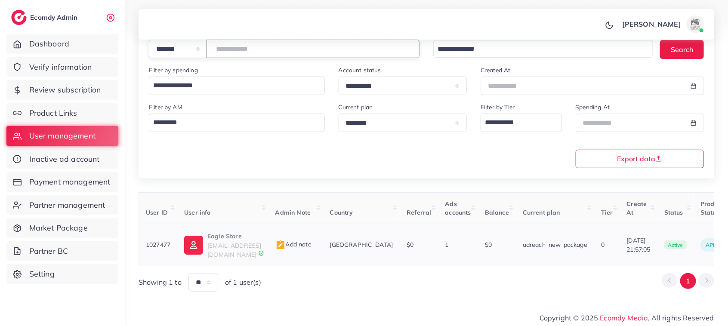
type input "*******"
click at [234, 236] on p "Eagle Store" at bounding box center [234, 236] width 54 height 10
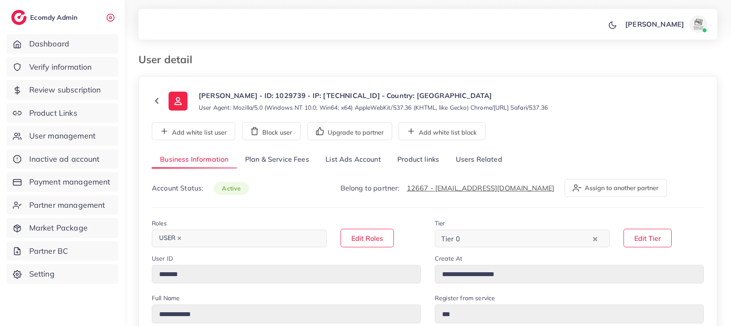
click at [326, 159] on link "List Ads Account" at bounding box center [353, 160] width 72 height 18
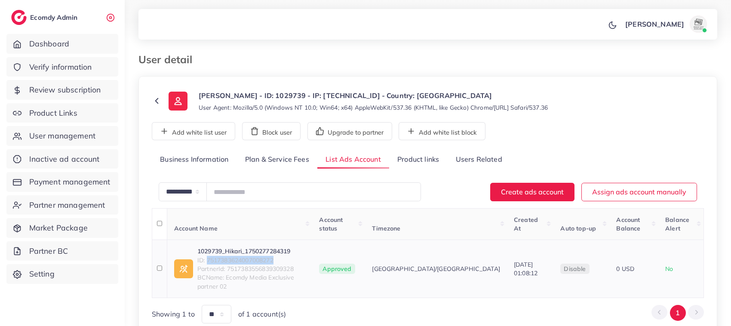
drag, startPoint x: 208, startPoint y: 250, endPoint x: 286, endPoint y: 253, distance: 78.3
click at [286, 256] on span "ID: 7517383624007008272" at bounding box center [251, 260] width 108 height 9
copy span "7517383624007008272"
click at [263, 240] on td "1029739_Hikari_1750277284319 ID: 7517383624007008272 PartnerId: 751738355683930…" at bounding box center [239, 269] width 145 height 58
click at [261, 247] on link "1029739_Hikari_1750277284319" at bounding box center [251, 251] width 108 height 9
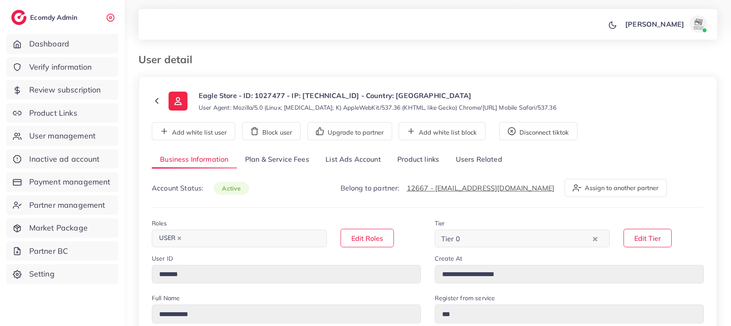
select select "********"
click at [369, 155] on link "List Ads Account" at bounding box center [353, 160] width 72 height 18
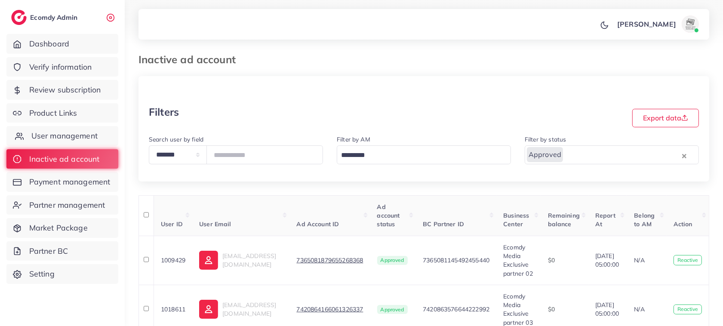
click at [89, 140] on span "User management" at bounding box center [64, 135] width 66 height 11
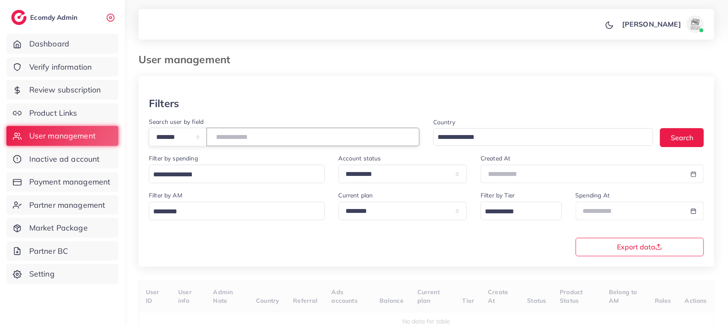
click at [274, 142] on input "number" at bounding box center [312, 137] width 213 height 18
paste input "*******"
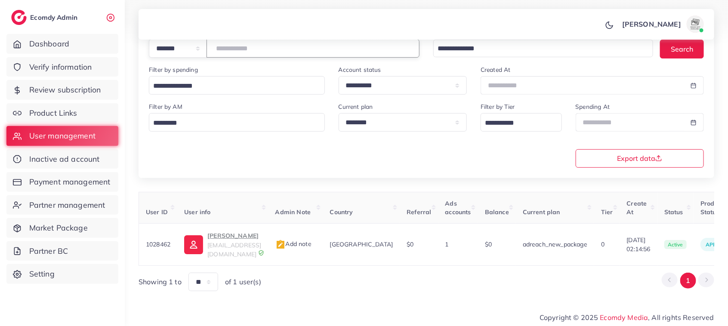
scroll to position [0, 169]
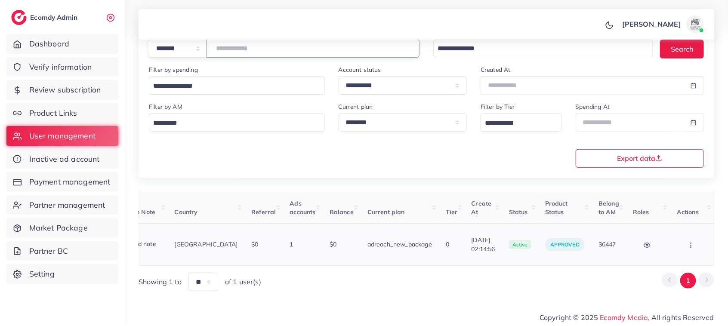
click at [692, 239] on button "button" at bounding box center [691, 244] width 30 height 19
type input "*******"
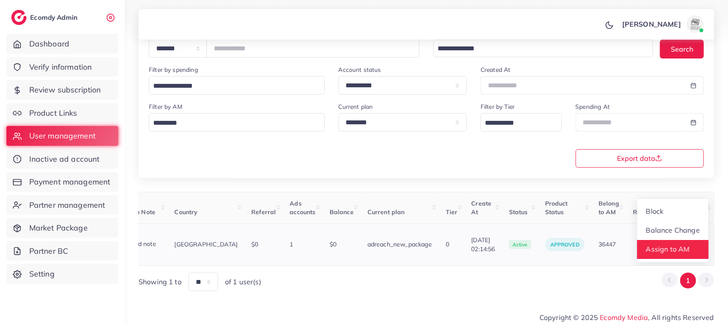
scroll to position [0, 169]
click at [674, 247] on span "Assign to AM" at bounding box center [668, 249] width 44 height 9
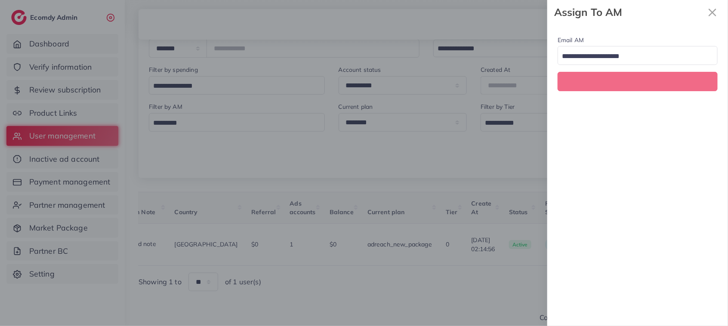
scroll to position [0, 169]
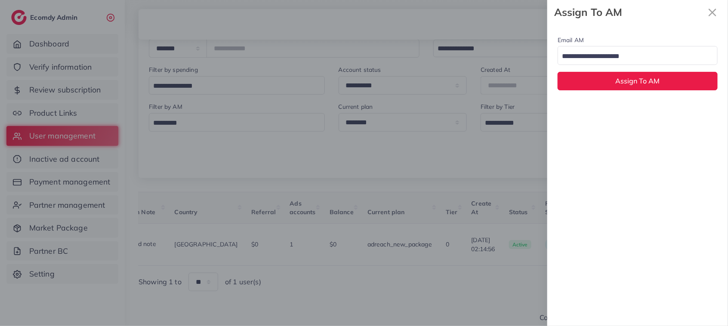
click at [658, 48] on div "Loading..." at bounding box center [637, 55] width 160 height 18
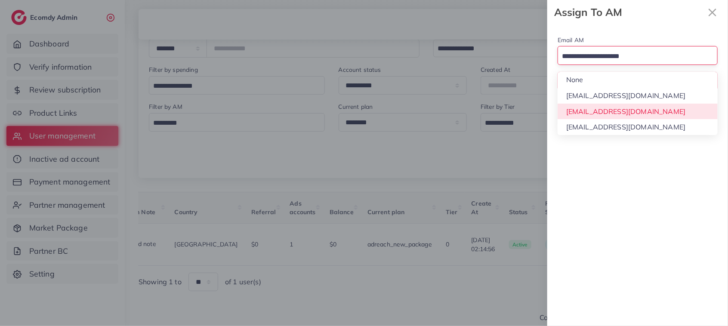
click at [633, 108] on div "Email AM Loading... None hadibaaslam@gmail.com natashashahid163@gmail.com wajah…" at bounding box center [637, 175] width 181 height 301
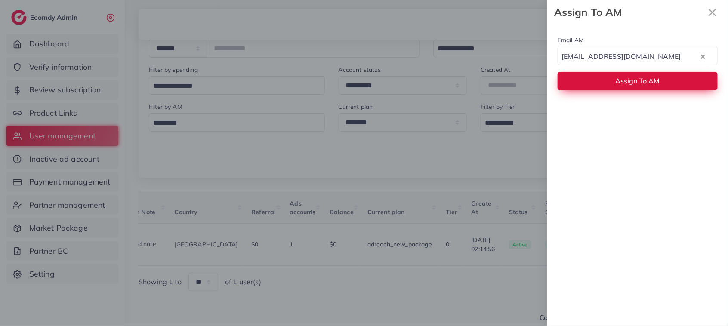
click at [627, 85] on span "Assign To AM" at bounding box center [637, 81] width 44 height 9
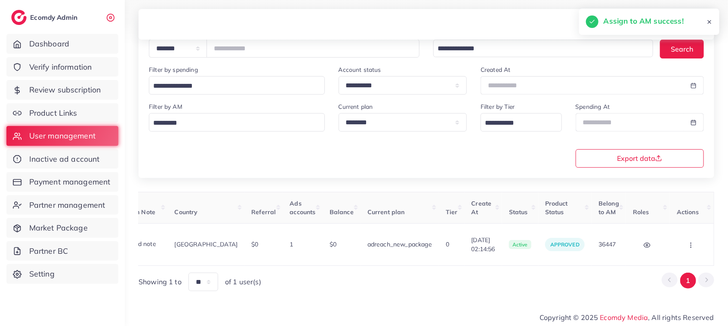
scroll to position [0, 0]
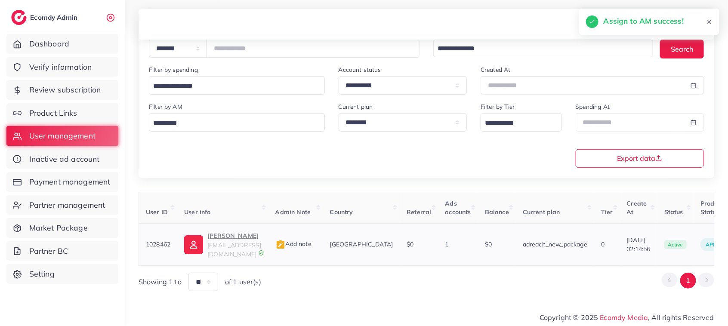
click at [224, 241] on p "Hamza Ahmed" at bounding box center [234, 236] width 54 height 10
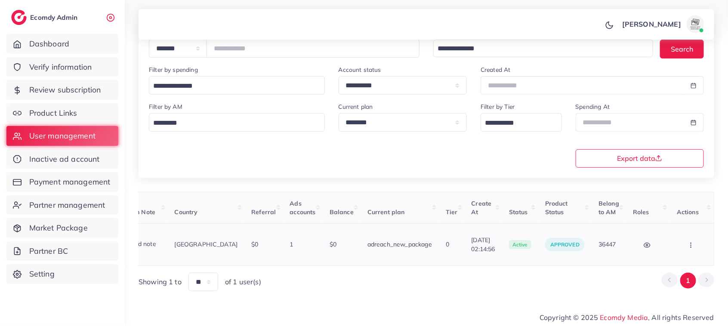
click at [691, 239] on button "button" at bounding box center [691, 244] width 30 height 19
click at [664, 250] on span "Assign to AM" at bounding box center [668, 249] width 44 height 9
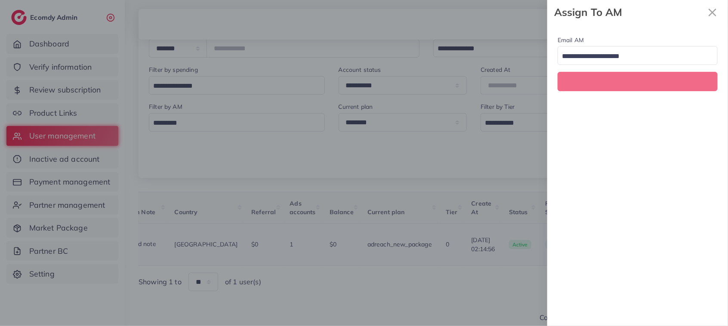
scroll to position [0, 169]
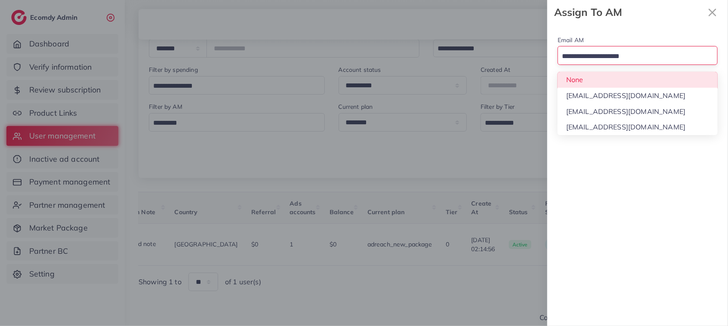
click at [615, 56] on input "Search for option" at bounding box center [633, 56] width 148 height 13
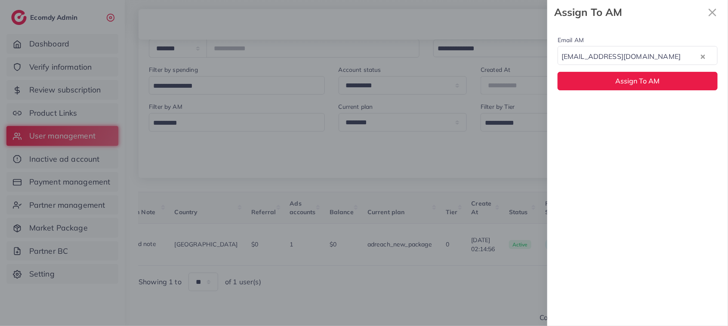
click at [615, 116] on div "Email AM natashashahid163@gmail.com Loading... None hadibaaslam@gmail.com natas…" at bounding box center [637, 175] width 181 height 301
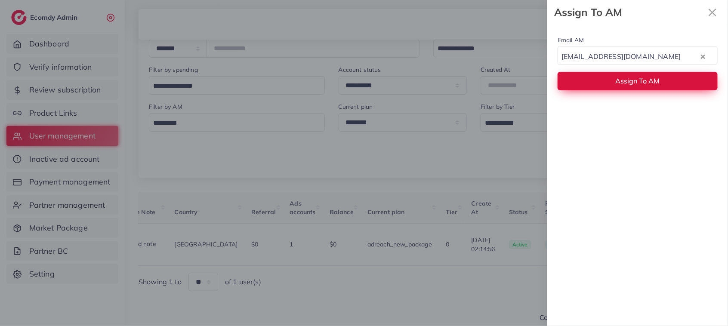
click at [611, 86] on button "Assign To AM" at bounding box center [637, 81] width 160 height 18
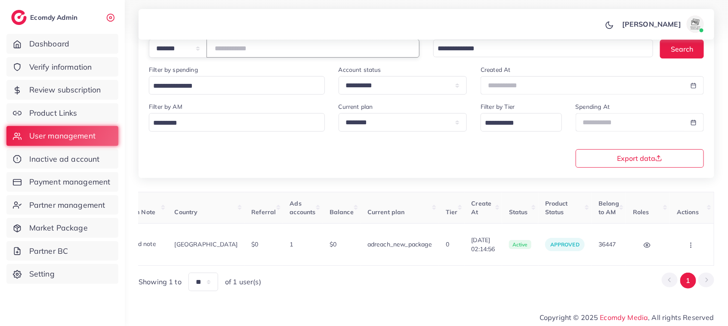
drag, startPoint x: 261, startPoint y: 54, endPoint x: 197, endPoint y: 52, distance: 64.5
click at [197, 52] on div "**********" at bounding box center [284, 48] width 270 height 18
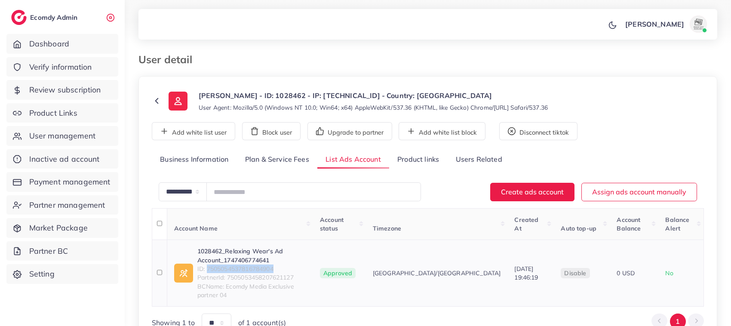
drag, startPoint x: 207, startPoint y: 268, endPoint x: 283, endPoint y: 268, distance: 75.7
click at [283, 268] on span "ID: 7505054537816784904" at bounding box center [251, 268] width 109 height 9
copy span "7505054537816784904"
click at [231, 249] on link "1028462_Relaxing Wear's Ad Account_1747406774641" at bounding box center [251, 256] width 109 height 18
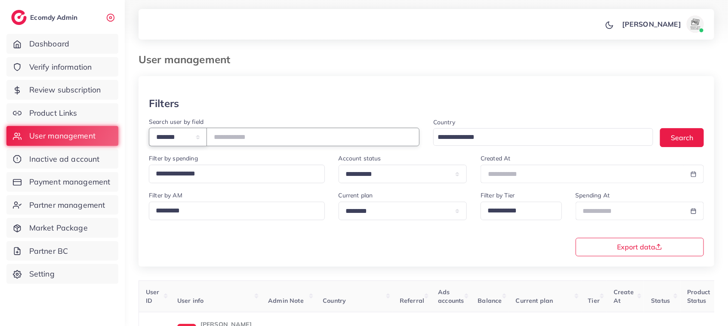
click at [207, 138] on select "**********" at bounding box center [178, 137] width 58 height 18
select select "*****"
click at [149, 128] on select "**********" at bounding box center [178, 137] width 58 height 18
click at [234, 138] on input "text" at bounding box center [312, 137] width 213 height 18
paste input "**********"
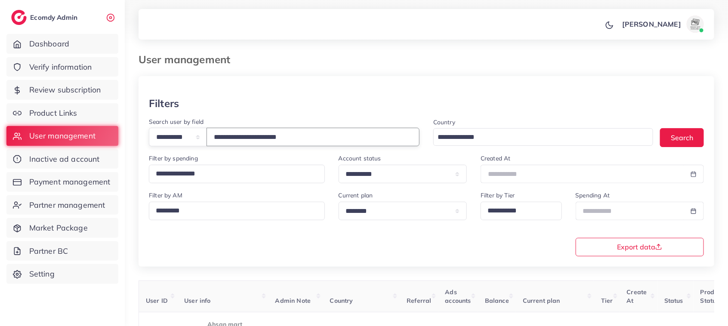
scroll to position [88, 0]
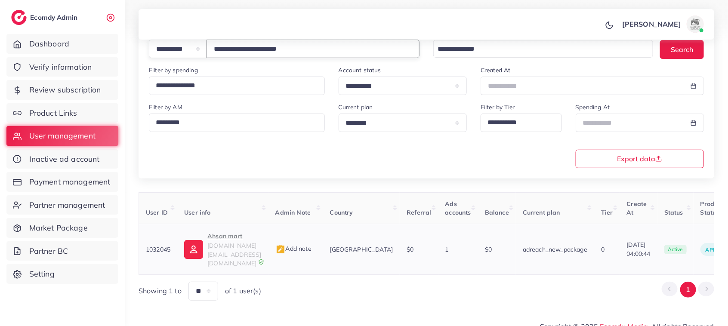
type input "**********"
drag, startPoint x: 143, startPoint y: 246, endPoint x: 178, endPoint y: 241, distance: 34.7
click at [178, 241] on td "1032045" at bounding box center [158, 249] width 39 height 51
copy span "1032045"
